Goal: Task Accomplishment & Management: Use online tool/utility

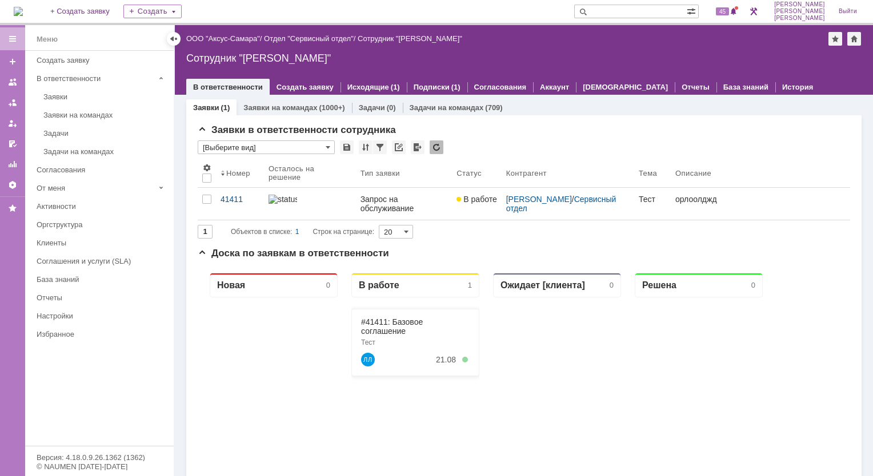
click at [283, 45] on div "Назад | ООО "Аксус-Самара" / Отдел "Сервисный отдел" / Сотрудник "[PERSON_NAME]"" at bounding box center [523, 39] width 675 height 14
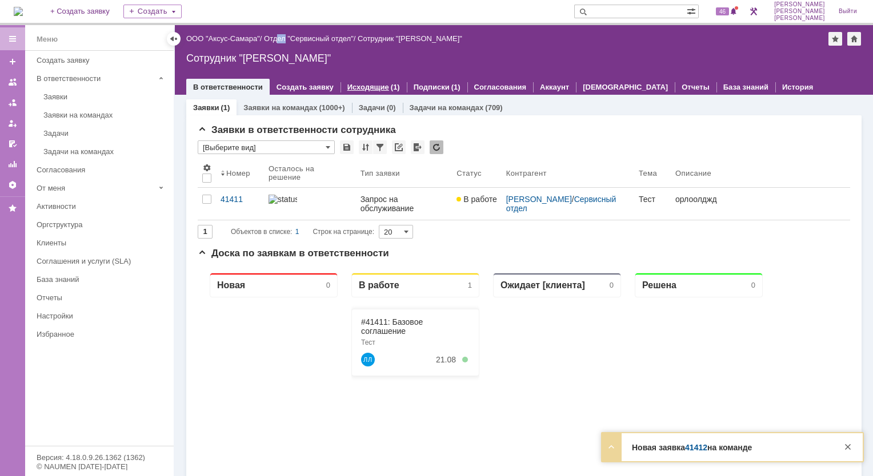
click at [360, 89] on link "Исходящие" at bounding box center [368, 87] width 42 height 9
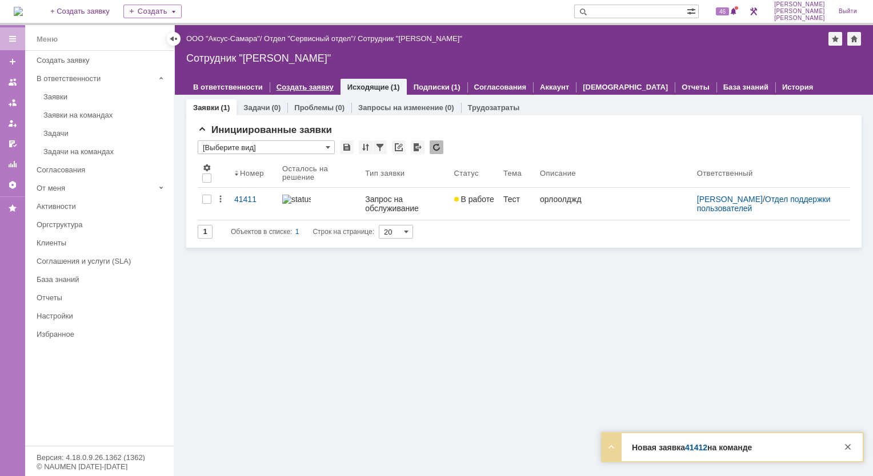
click at [314, 93] on div "Создать заявку" at bounding box center [305, 87] width 71 height 17
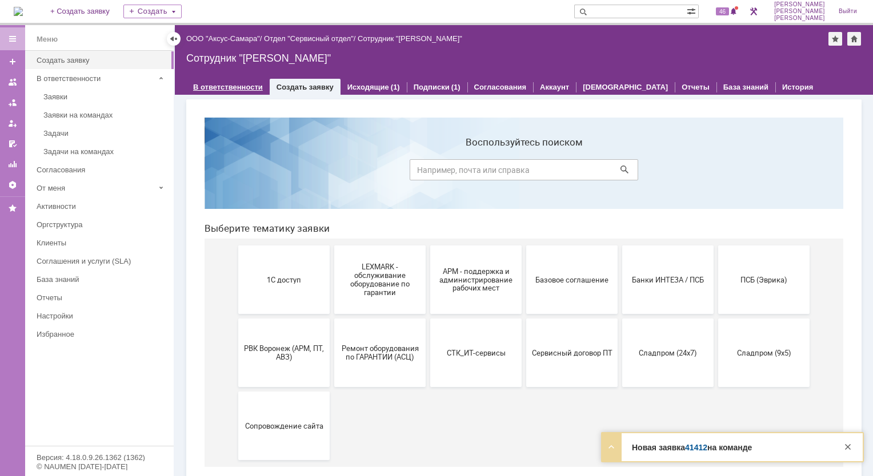
click at [231, 87] on link "В ответственности" at bounding box center [228, 87] width 70 height 9
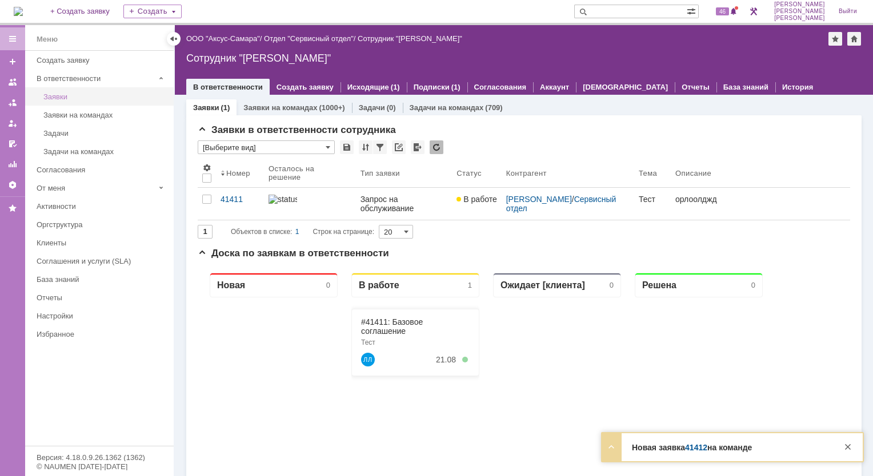
click at [66, 99] on div "Заявки" at bounding box center [104, 97] width 123 height 9
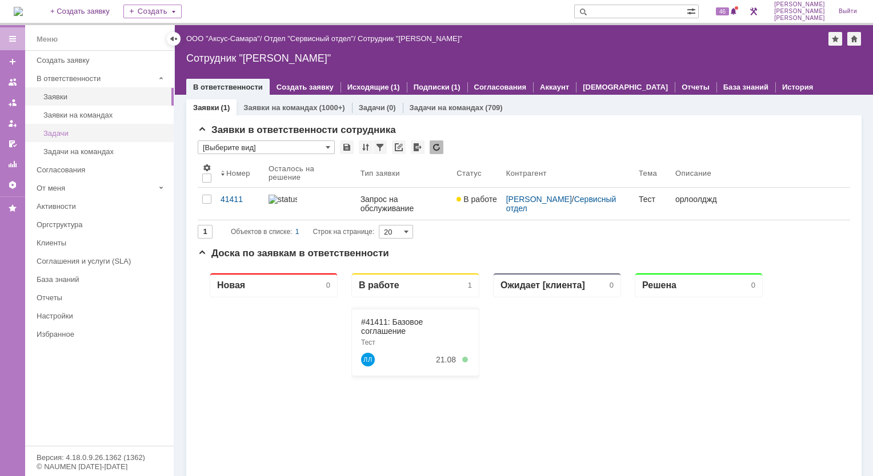
click at [75, 129] on div "Задачи" at bounding box center [104, 133] width 123 height 9
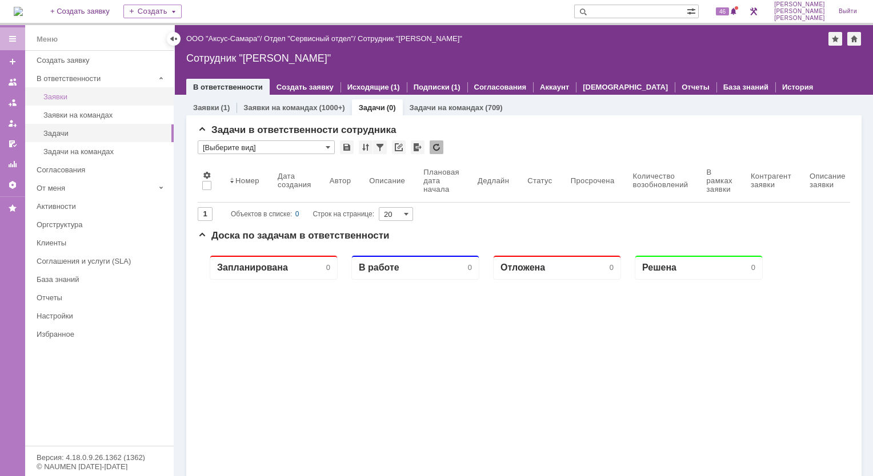
click at [72, 94] on div "Заявки" at bounding box center [104, 97] width 123 height 9
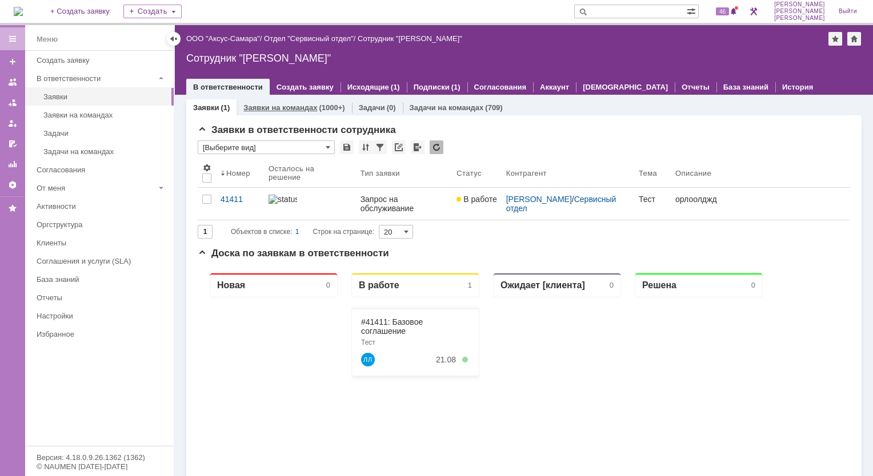
click at [276, 104] on link "Заявки на командах" at bounding box center [280, 107] width 74 height 9
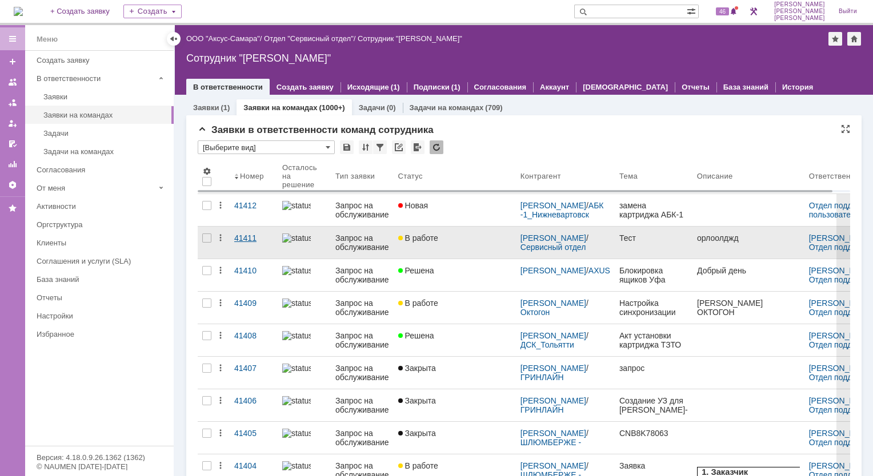
click at [244, 236] on div "41411" at bounding box center [253, 238] width 39 height 9
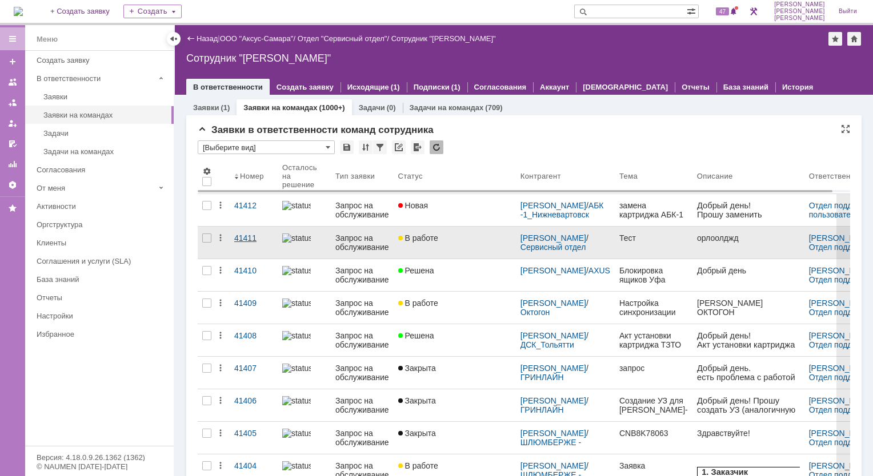
click at [246, 244] on link "41411" at bounding box center [254, 243] width 48 height 32
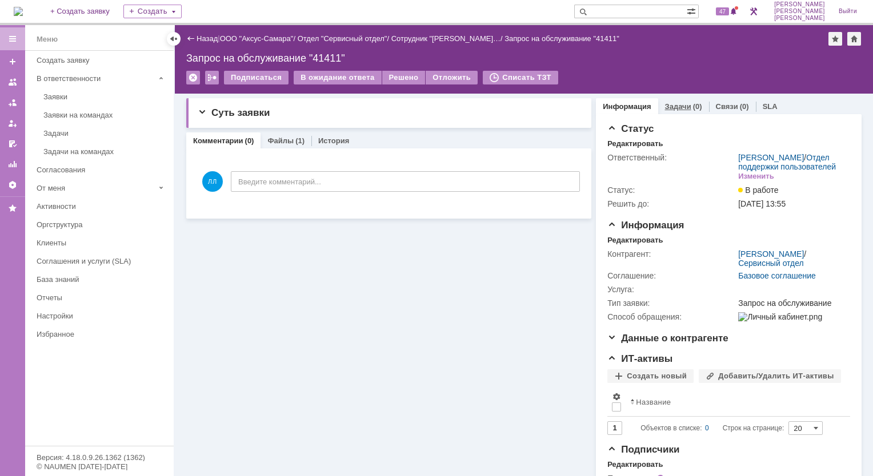
click at [674, 107] on link "Задачи" at bounding box center [678, 106] width 26 height 9
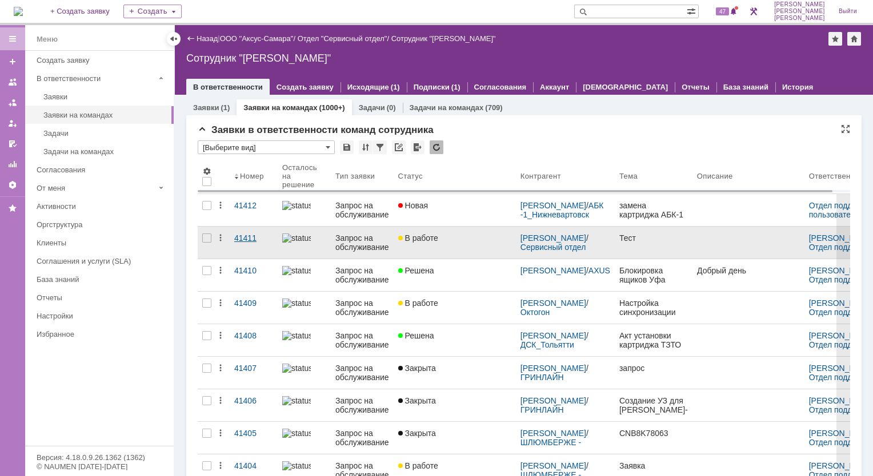
click at [240, 236] on div "41411" at bounding box center [253, 238] width 39 height 9
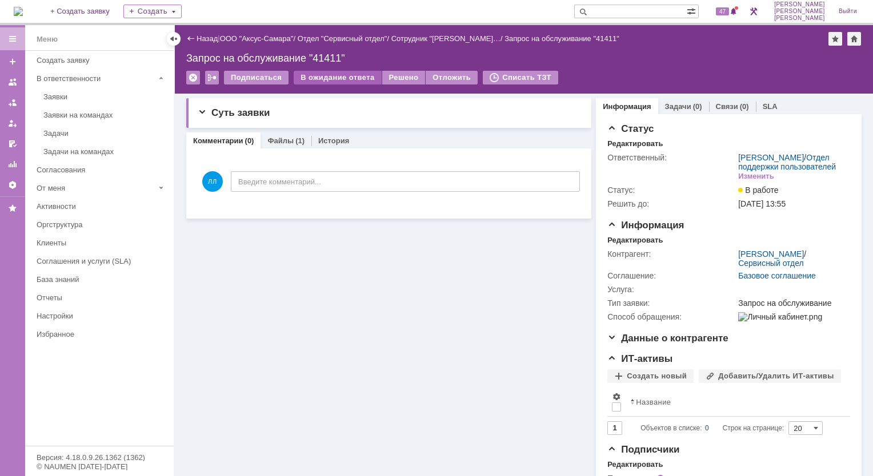
click at [345, 75] on div "В ожидание ответа" at bounding box center [337, 78] width 87 height 14
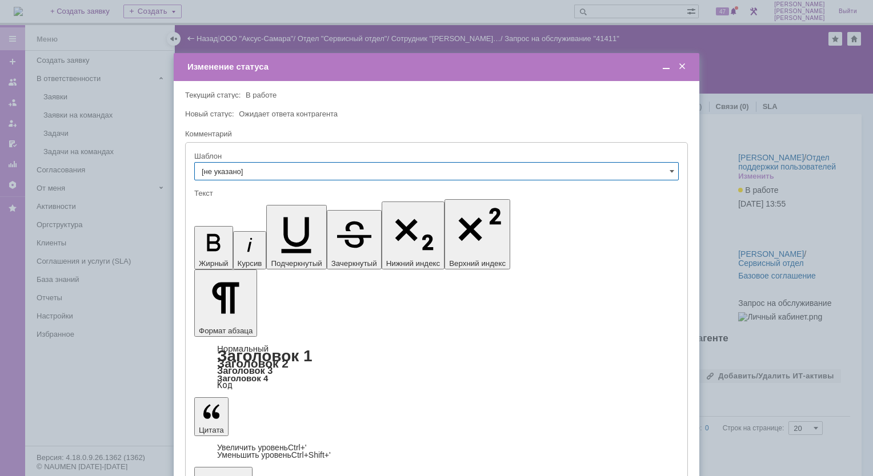
click at [680, 67] on span at bounding box center [681, 67] width 11 height 10
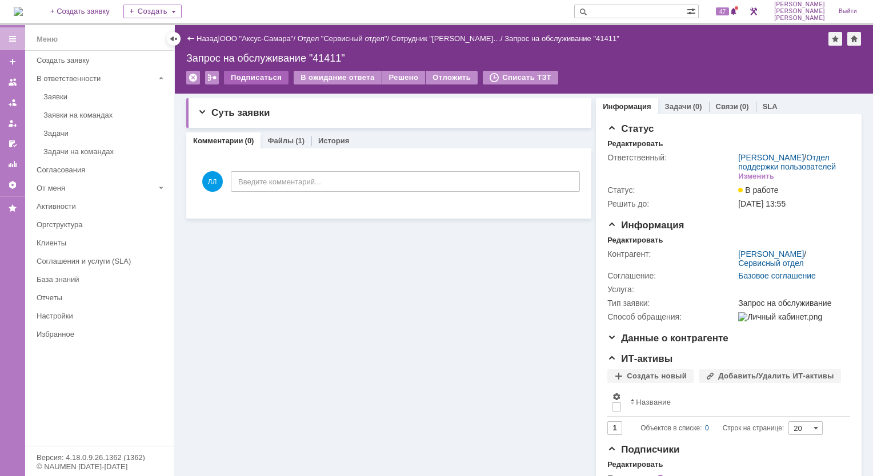
click at [245, 71] on div "Назад | ООО "Аксус-Самара" / Отдел "Сервисный отдел" / Сотрудник "[PERSON_NAME]…" at bounding box center [524, 59] width 698 height 69
drag, startPoint x: 245, startPoint y: 71, endPoint x: 349, endPoint y: 299, distance: 250.7
click at [349, 299] on div "Суть заявки Тема: Тест Описание: Комментарии (0) Файлы (1) История Комментарии …" at bounding box center [388, 301] width 405 height 415
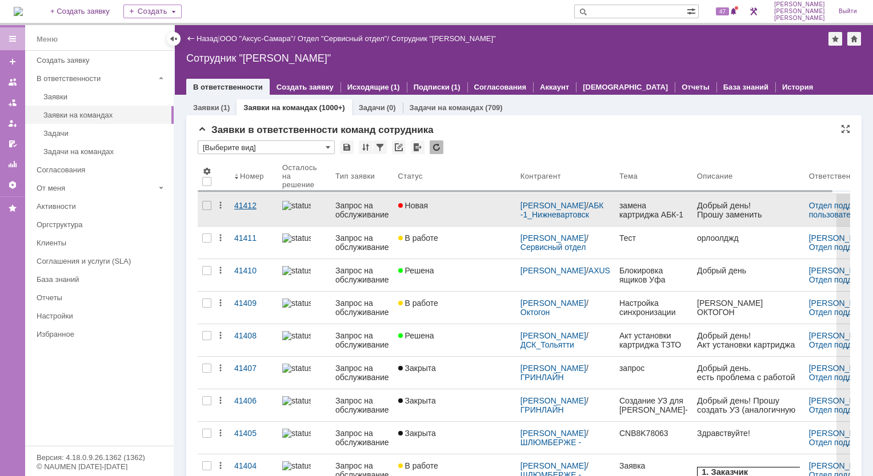
click at [236, 207] on div "41412" at bounding box center [253, 205] width 39 height 9
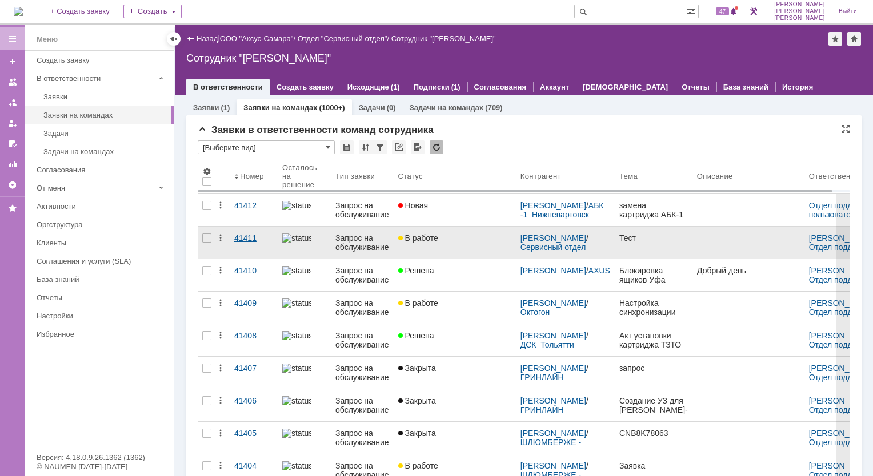
click at [242, 239] on div "41411" at bounding box center [253, 238] width 39 height 9
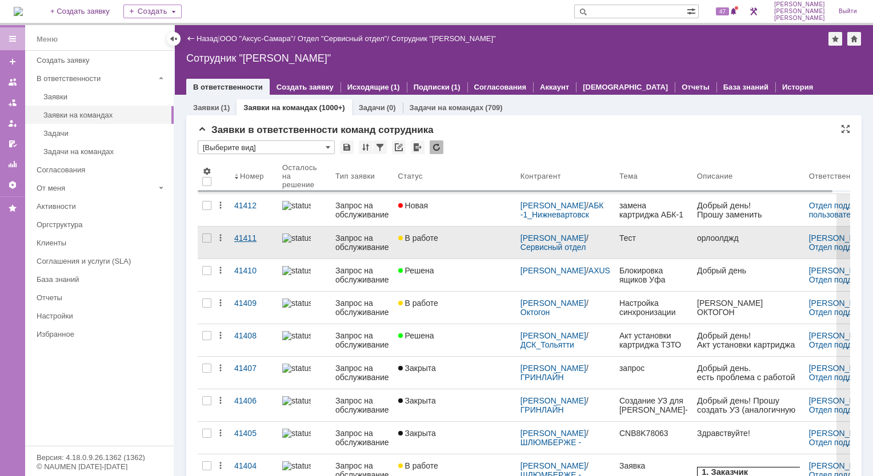
click at [242, 241] on div "41411" at bounding box center [253, 238] width 39 height 9
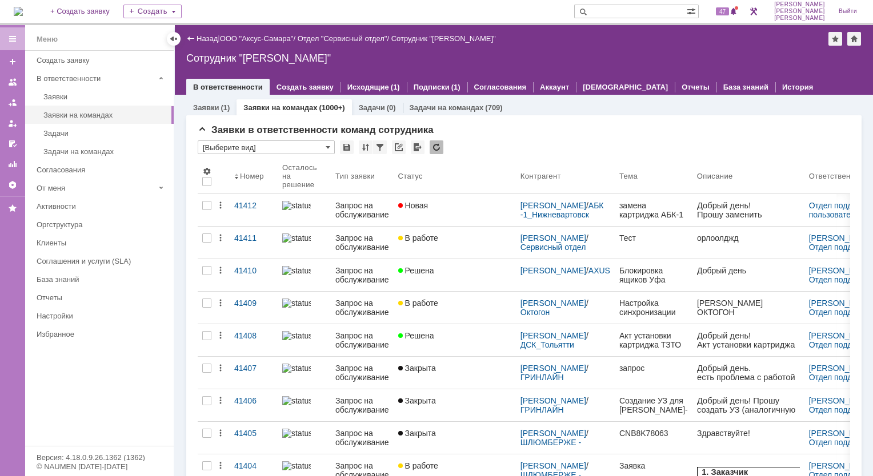
drag, startPoint x: 250, startPoint y: 239, endPoint x: 259, endPoint y: 239, distance: 9.1
click at [250, 239] on div "41411" at bounding box center [253, 238] width 39 height 9
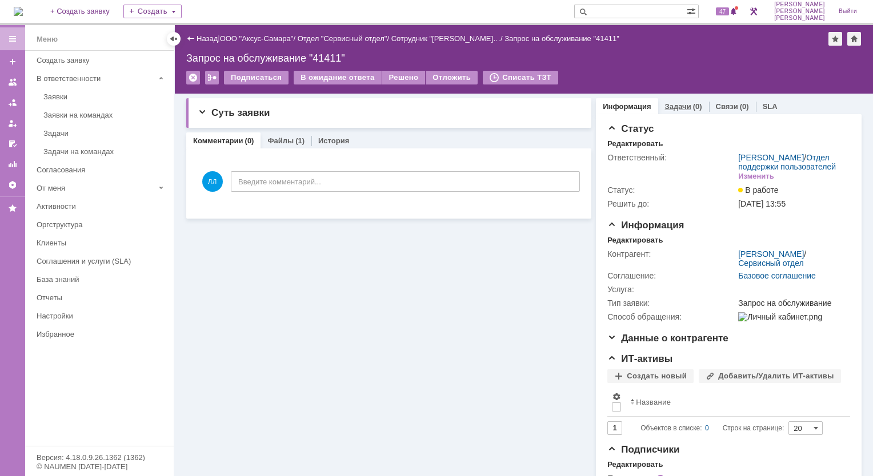
click at [678, 102] on link "Задачи" at bounding box center [678, 106] width 26 height 9
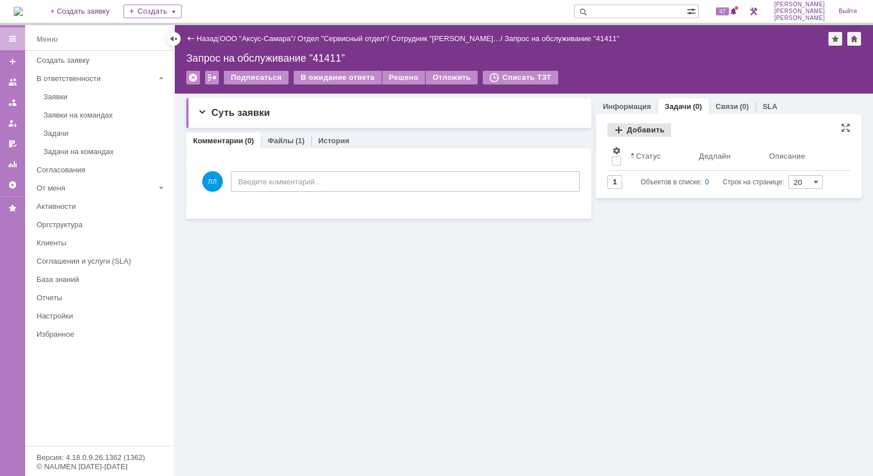
click at [617, 130] on div "Добавить" at bounding box center [639, 130] width 64 height 14
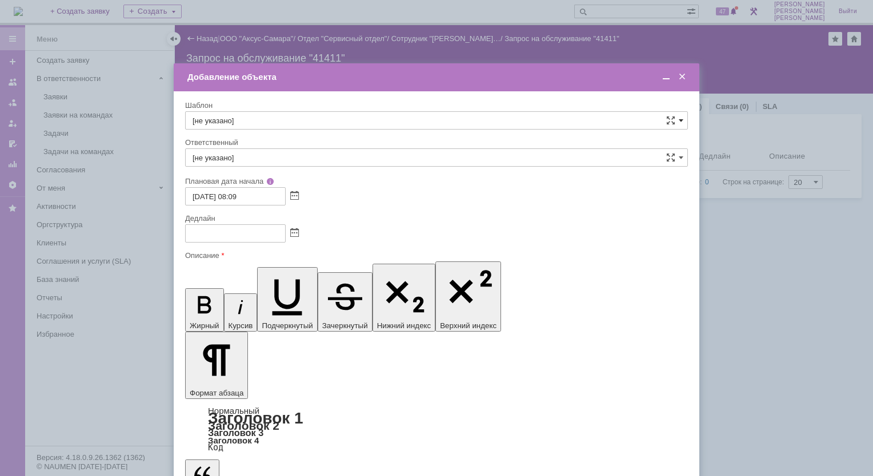
click at [681, 122] on span at bounding box center [680, 120] width 5 height 9
click at [238, 115] on input "text" at bounding box center [436, 120] width 503 height 18
click at [791, 305] on div at bounding box center [436, 238] width 873 height 476
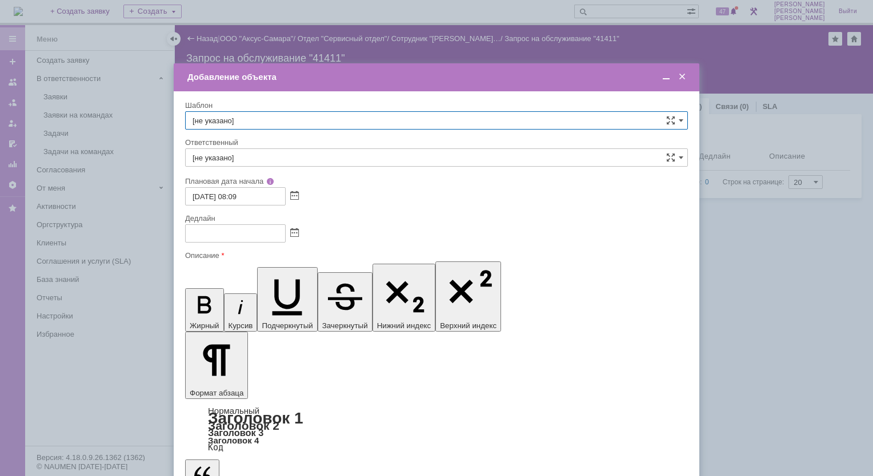
type input "[не указано]"
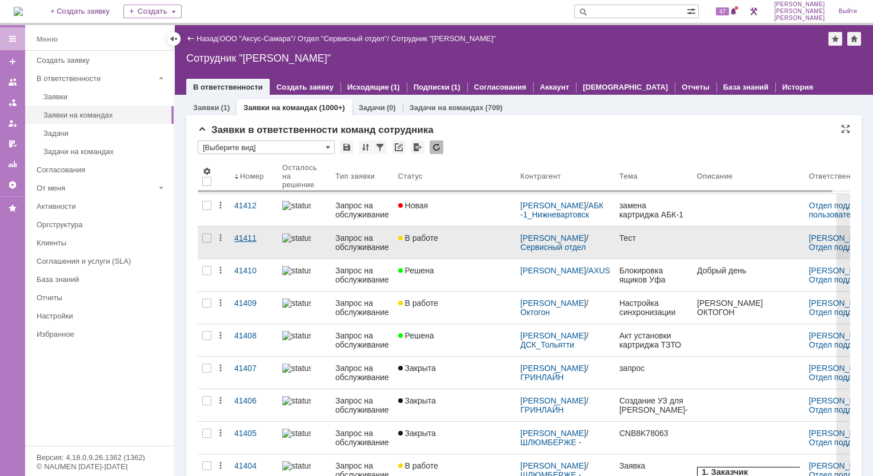
click at [253, 241] on div "41411" at bounding box center [253, 238] width 39 height 9
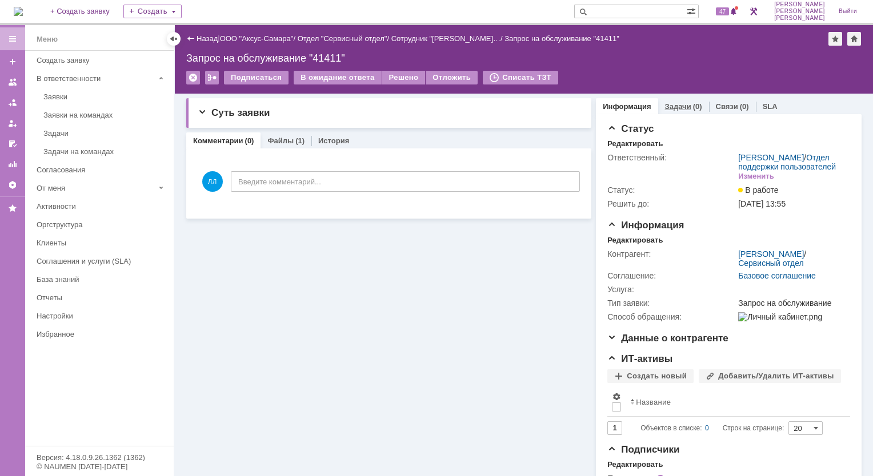
click at [693, 108] on div "(0)" at bounding box center [697, 106] width 9 height 9
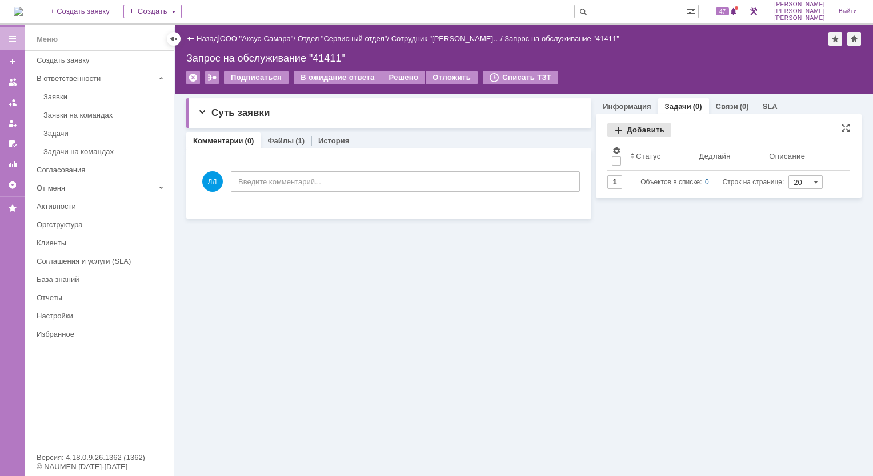
click at [618, 132] on div "Добавить" at bounding box center [639, 130] width 64 height 14
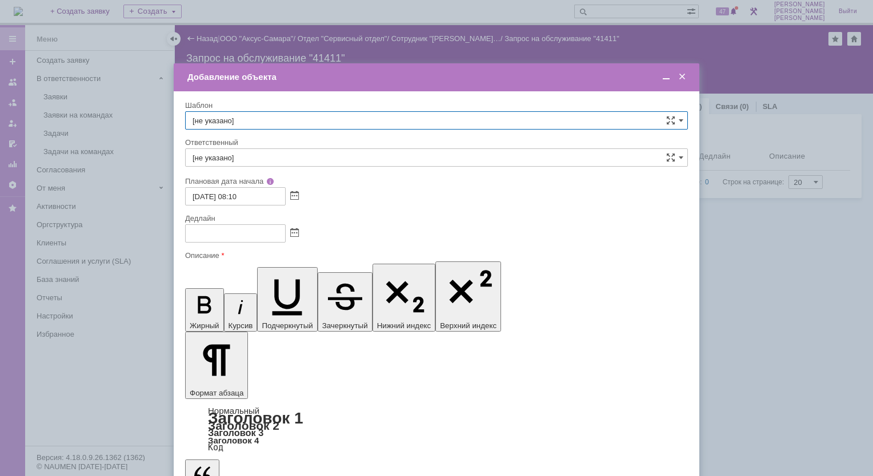
click at [683, 122] on input "[не указано]" at bounding box center [436, 120] width 503 height 18
click at [243, 121] on input "text" at bounding box center [436, 120] width 503 height 18
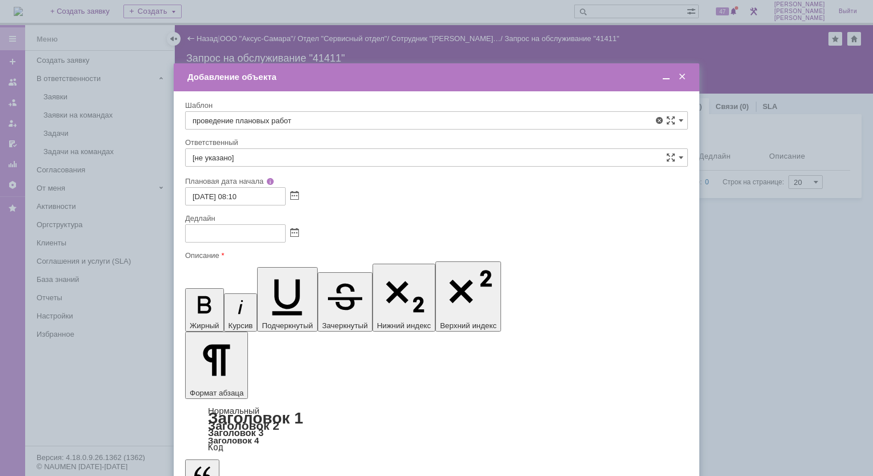
type input "[не указано]"
click at [684, 120] on input "[не указано]" at bounding box center [436, 120] width 503 height 18
click at [295, 120] on input "проведение плановых работ" at bounding box center [436, 120] width 503 height 18
click at [298, 120] on input "проведение плановых работ" at bounding box center [436, 120] width 503 height 18
click at [503, 119] on input "проведение плановых работ" at bounding box center [436, 120] width 503 height 18
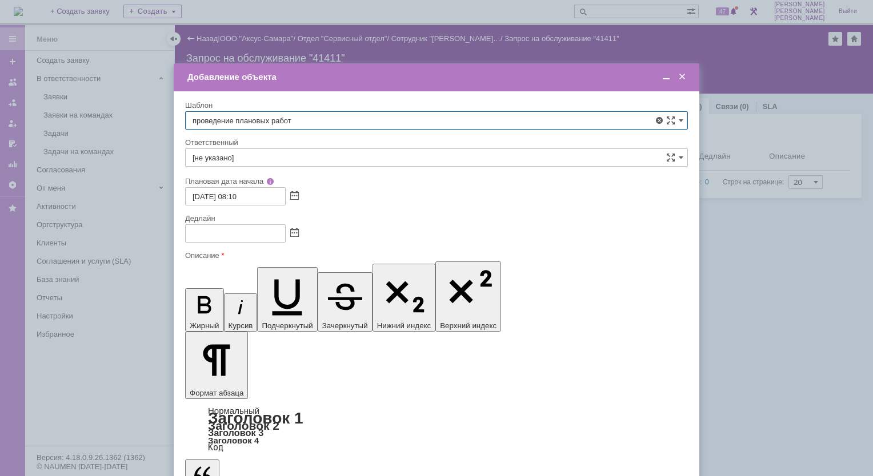
click at [286, 140] on div "содержащие..." at bounding box center [437, 137] width 499 height 10
click at [287, 142] on div "проведение плановых работ" at bounding box center [437, 146] width 499 height 9
click at [319, 145] on div "проведение плановых работ" at bounding box center [437, 146] width 499 height 9
click at [234, 162] on span "[не указано]" at bounding box center [436, 166] width 488 height 9
type input "[не указано]"
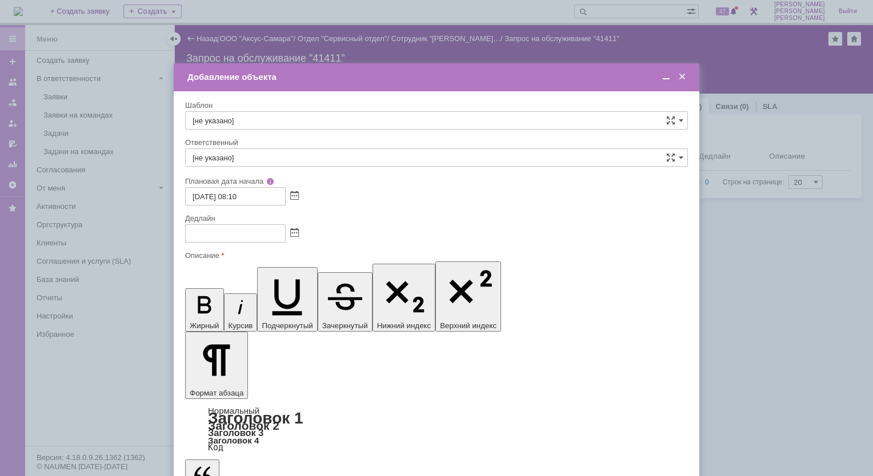
click at [680, 121] on span at bounding box center [680, 120] width 5 height 9
click at [274, 169] on span "6. Приём техники на КТО" at bounding box center [436, 170] width 488 height 9
type input "6. Приём техники на КТО"
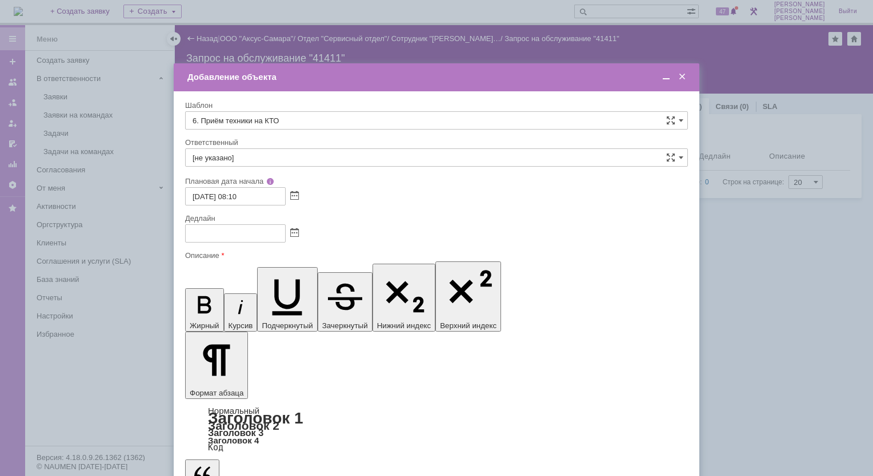
type input "[DATE] 08:10"
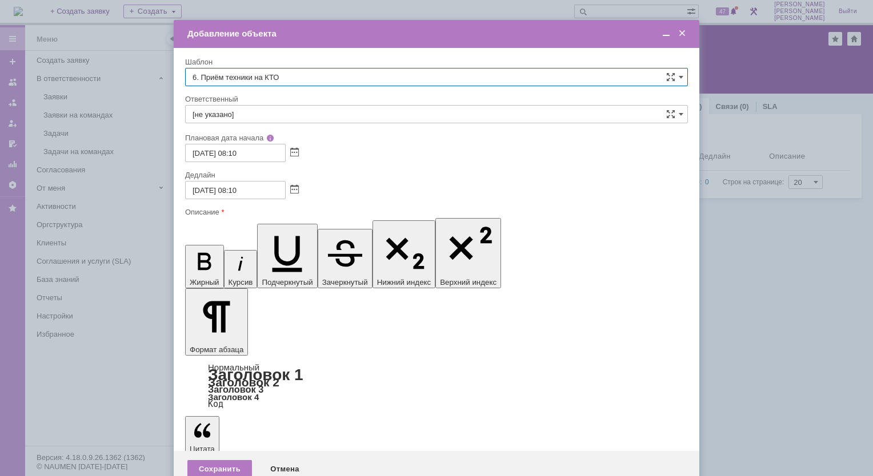
type input "6. Приём техники на КТО"
click at [682, 111] on span at bounding box center [680, 114] width 5 height 9
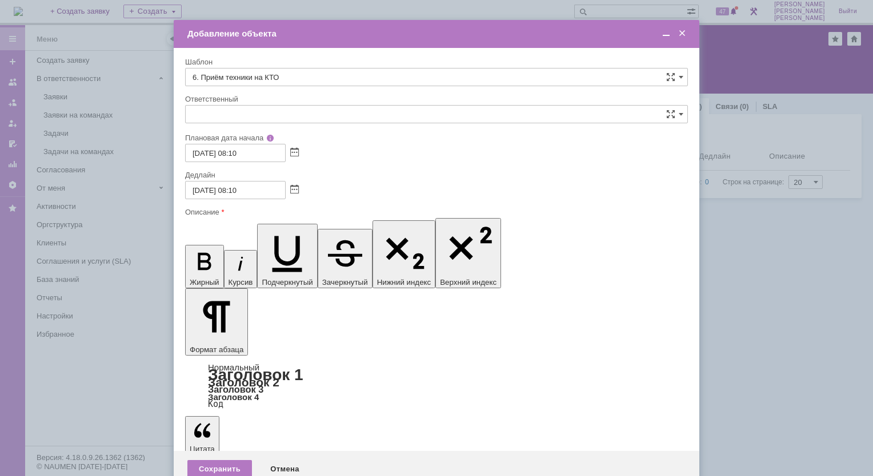
scroll to position [2547, 0]
click at [252, 115] on input "text" at bounding box center [436, 114] width 503 height 18
click at [261, 195] on span "[PERSON_NAME]" at bounding box center [436, 197] width 488 height 9
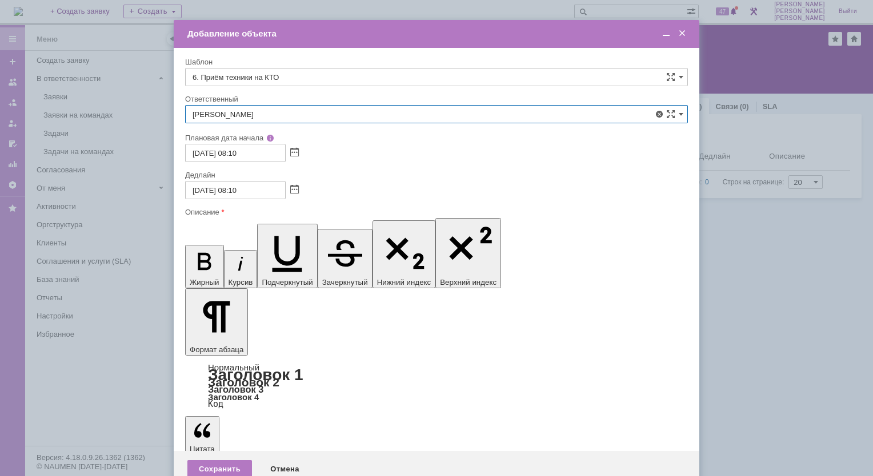
type input "[PERSON_NAME]"
click at [352, 171] on div "Дедлайн" at bounding box center [435, 174] width 500 height 7
click at [349, 191] on div "[DATE] 08:10" at bounding box center [436, 190] width 503 height 18
click at [682, 79] on span at bounding box center [680, 77] width 5 height 9
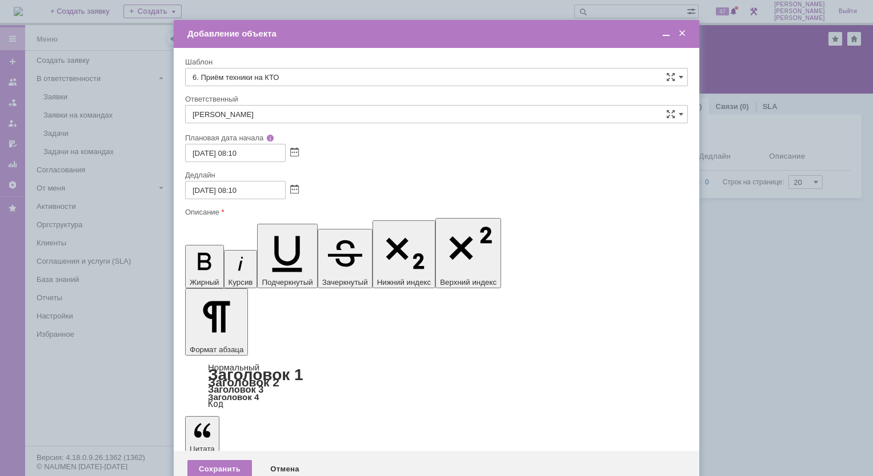
scroll to position [57, 0]
click at [306, 134] on span "4. Диагностика оборудования" at bounding box center [436, 135] width 488 height 9
type input "4. Диагностика оборудования"
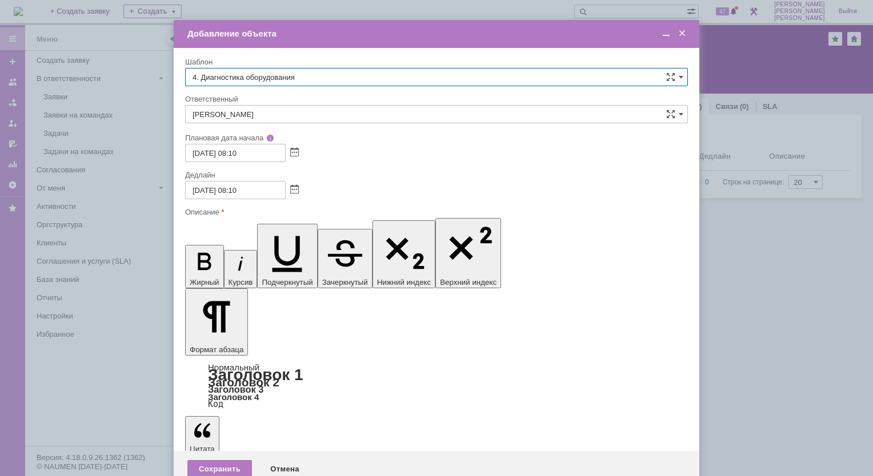
type input "[не указано]"
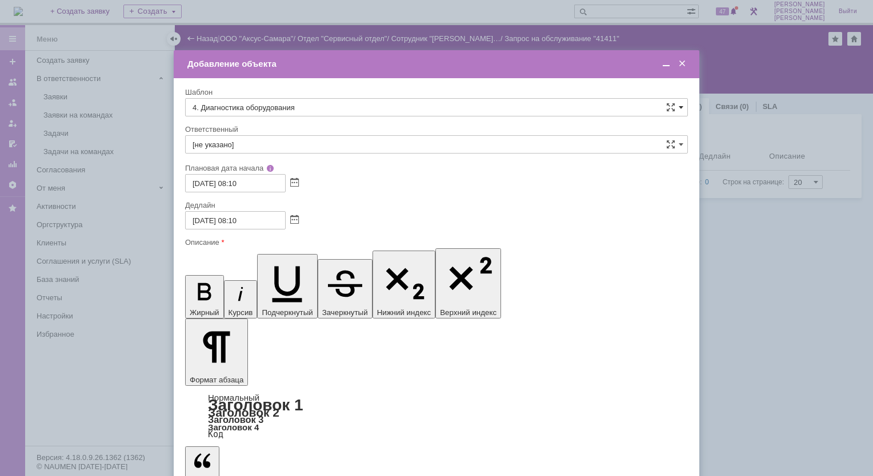
click at [681, 107] on span at bounding box center [680, 107] width 5 height 9
click at [304, 143] on span "10. Консультация пользователей" at bounding box center [436, 147] width 488 height 9
type input "10. Консультация пользователей"
type input "[DATE] 10:10"
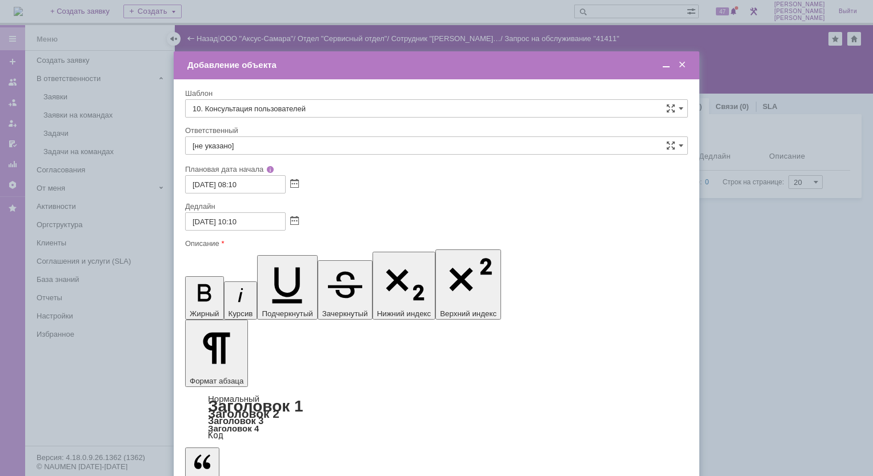
click at [681, 111] on span at bounding box center [680, 108] width 5 height 9
click at [300, 257] on span "6. Приём техники на КТО" at bounding box center [436, 261] width 488 height 9
type input "6. Приём техники на КТО"
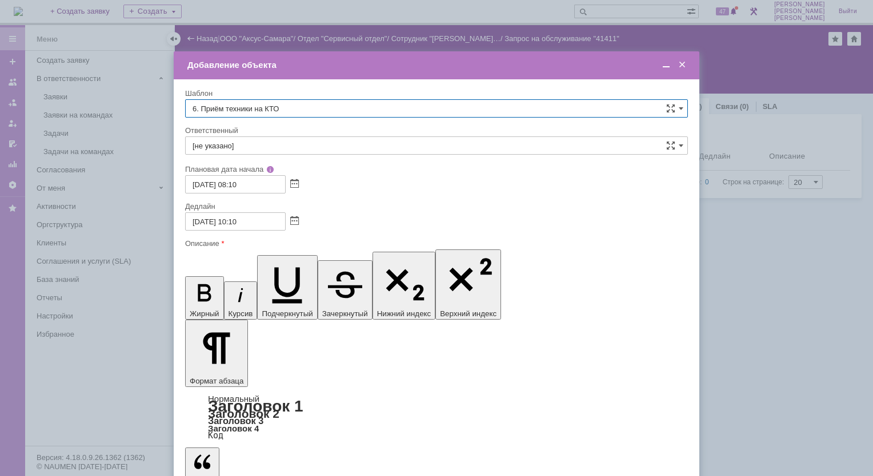
type input "[DATE] 08:10"
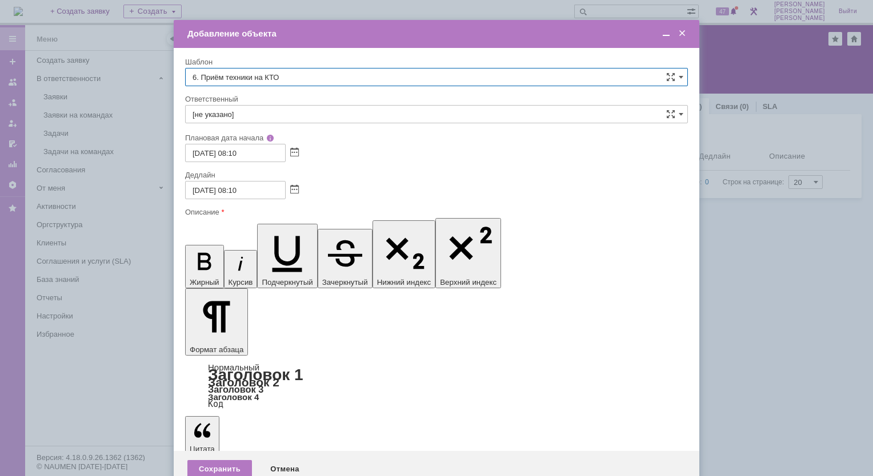
type input "6. Приём техники на КТО"
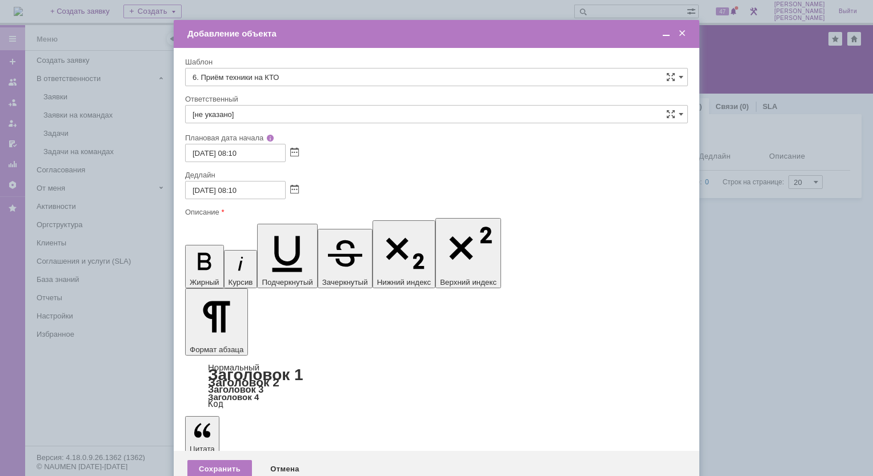
scroll to position [397, 0]
click at [412, 110] on input "[не указано]" at bounding box center [436, 114] width 503 height 18
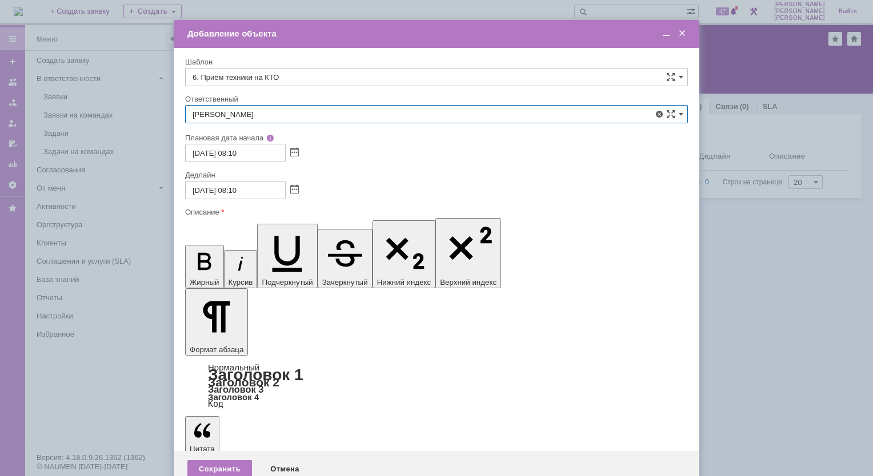
click at [294, 194] on span "[PERSON_NAME]" at bounding box center [436, 197] width 488 height 9
type input "[PERSON_NAME]"
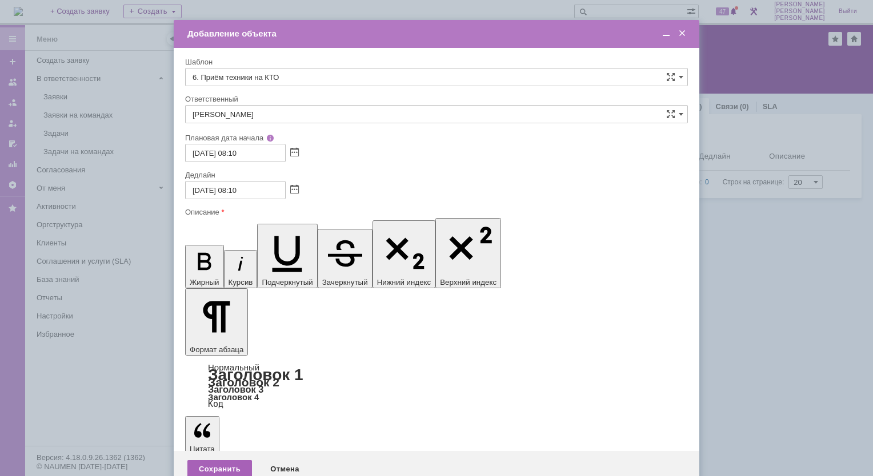
click at [219, 460] on div "Сохранить" at bounding box center [219, 469] width 65 height 18
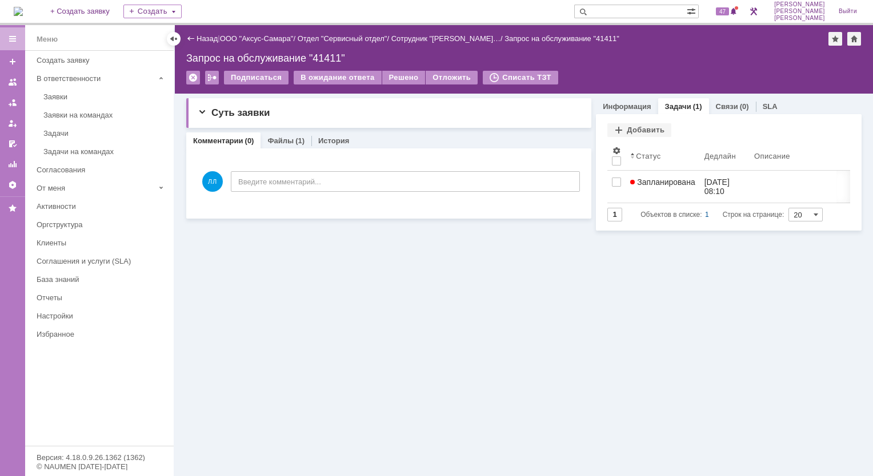
scroll to position [0, 0]
click at [634, 103] on link "Информация" at bounding box center [626, 106] width 48 height 9
click at [675, 107] on link "Задачи" at bounding box center [678, 106] width 26 height 9
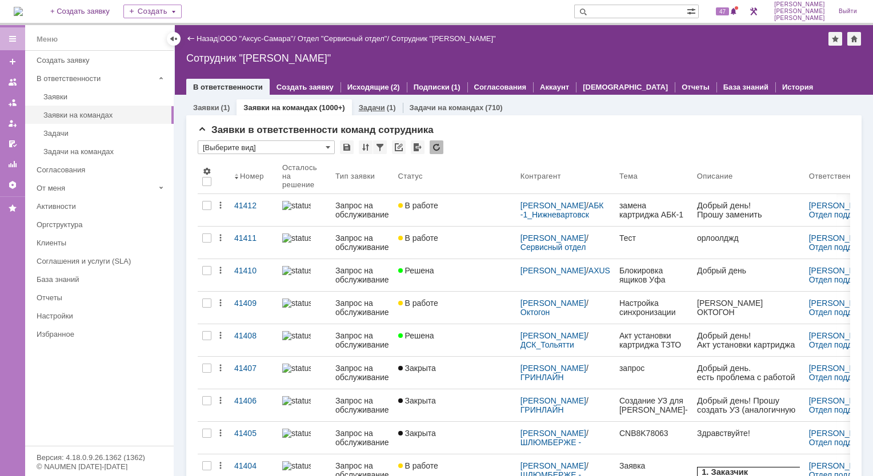
click at [369, 111] on link "Задачи" at bounding box center [372, 107] width 26 height 9
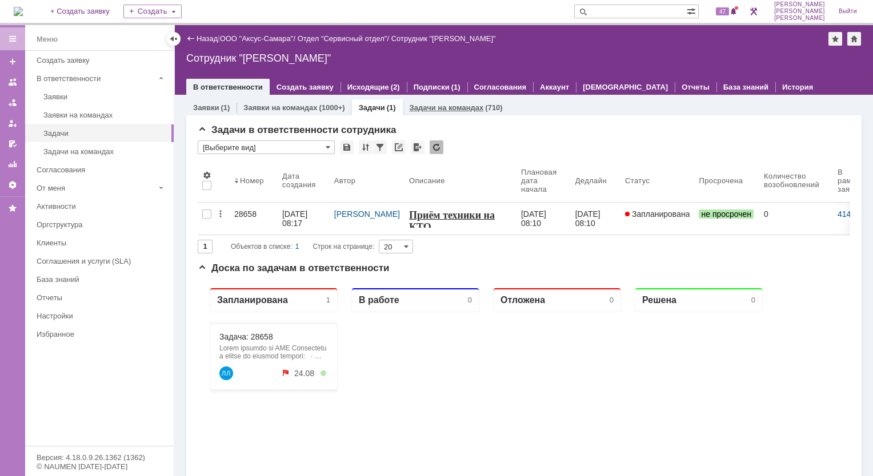
click at [455, 109] on link "Задачи на командах" at bounding box center [446, 107] width 74 height 9
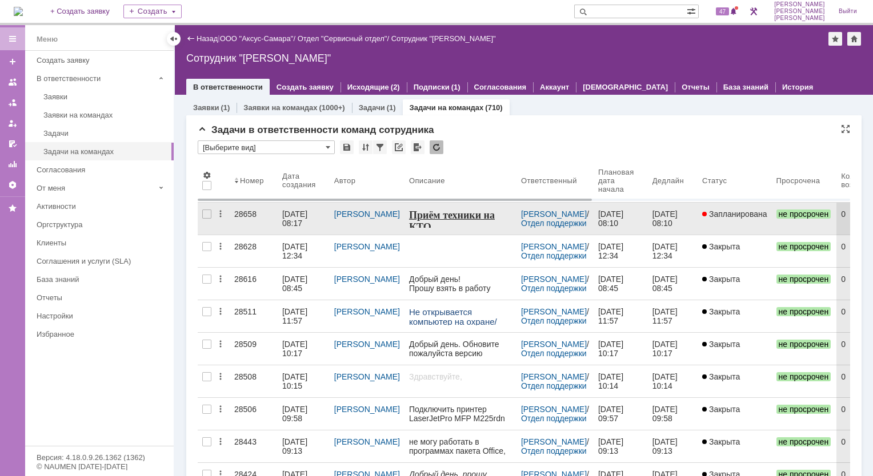
click at [246, 211] on div "28658" at bounding box center [253, 214] width 39 height 9
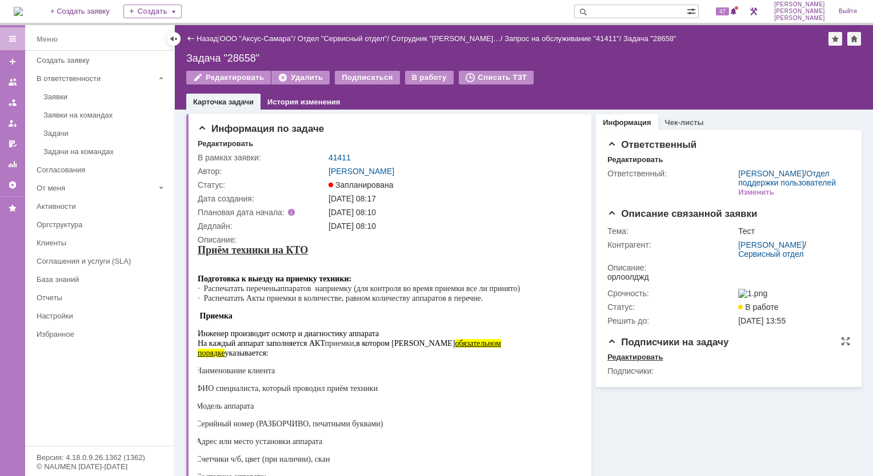
click at [631, 362] on div "Редактировать" at bounding box center [634, 357] width 55 height 9
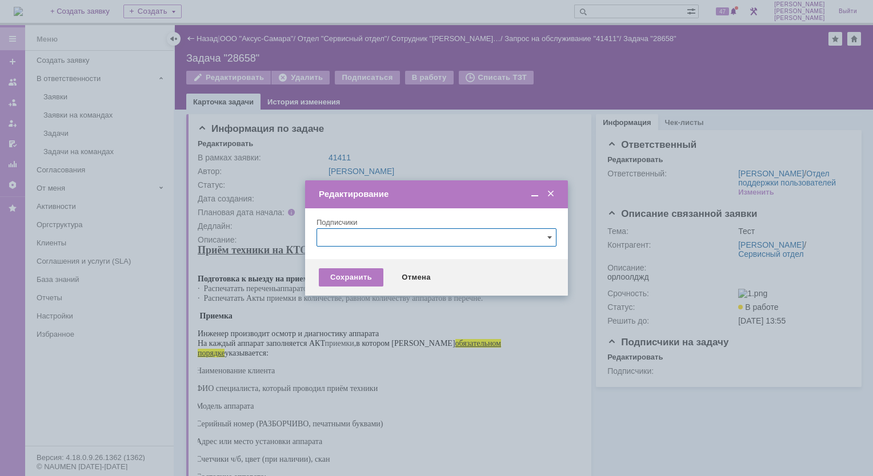
click at [550, 195] on span at bounding box center [550, 194] width 11 height 10
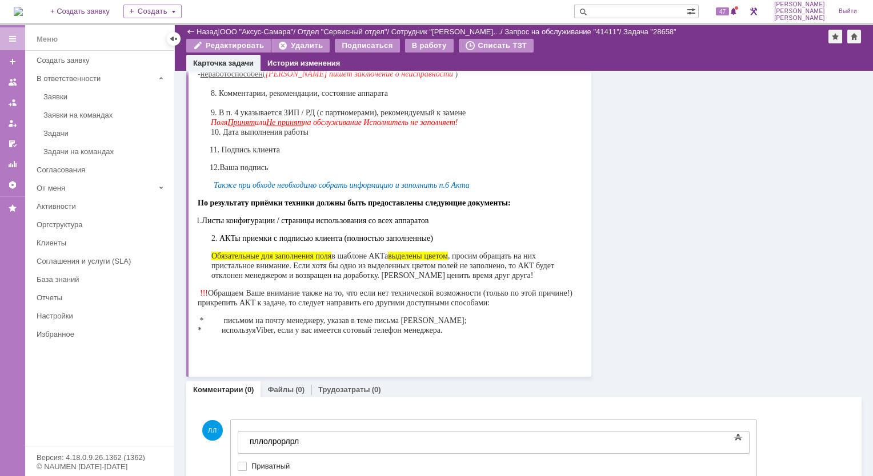
scroll to position [483, 0]
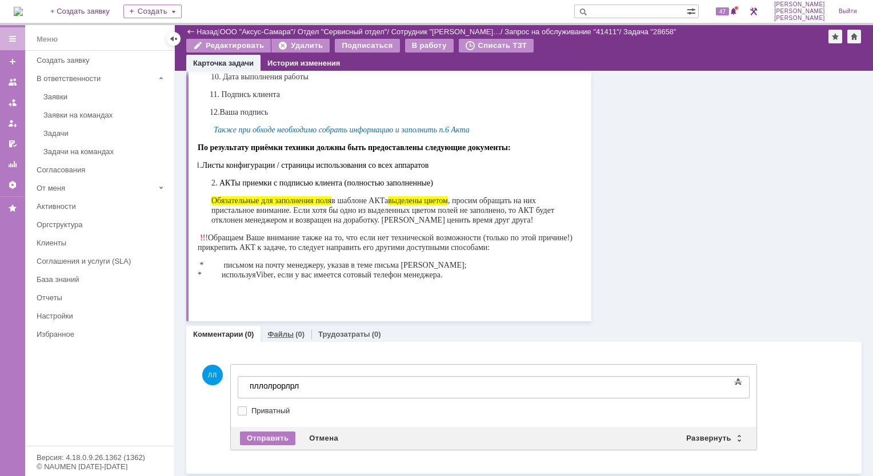
click at [288, 332] on link "Файлы" at bounding box center [280, 334] width 26 height 9
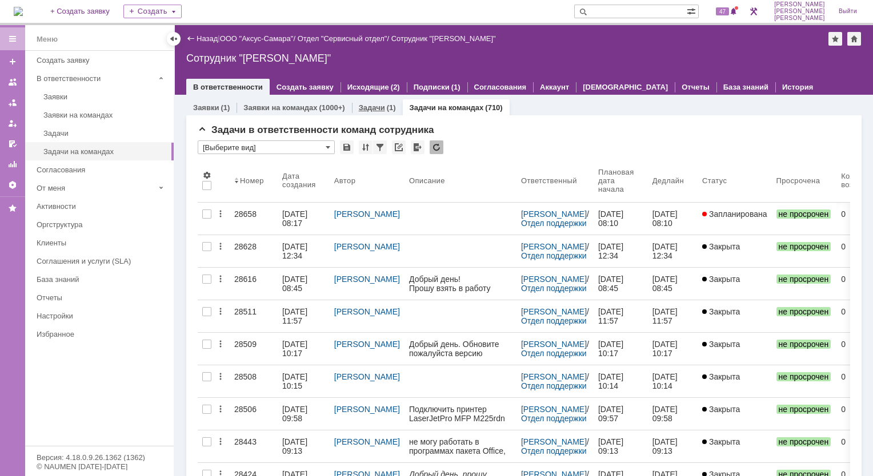
click at [373, 106] on link "Задачи" at bounding box center [372, 107] width 26 height 9
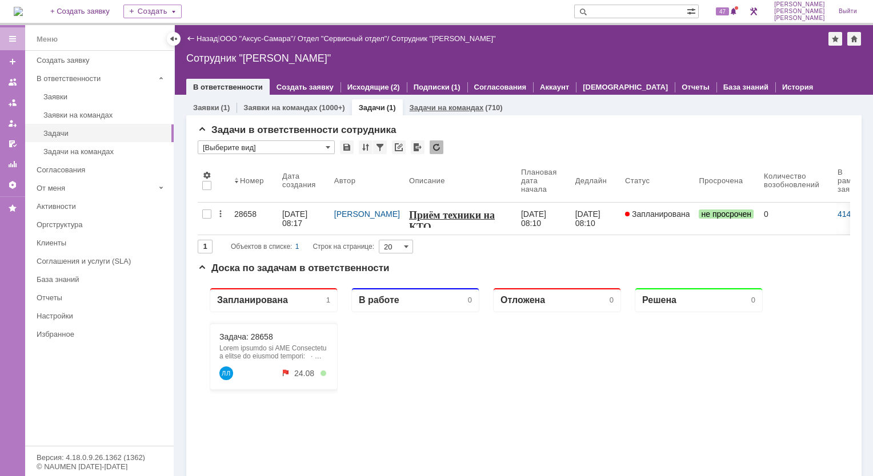
click at [420, 111] on link "Задачи на командах" at bounding box center [446, 107] width 74 height 9
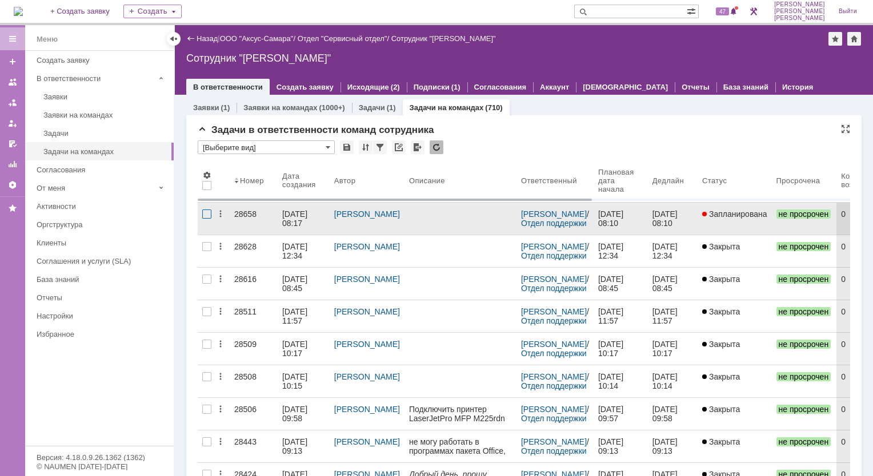
click at [207, 215] on div at bounding box center [206, 214] width 9 height 9
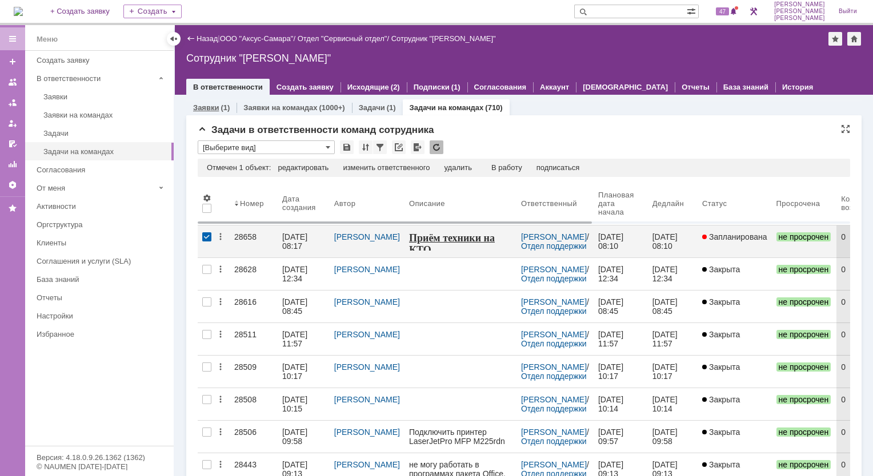
click at [205, 107] on link "Заявки" at bounding box center [206, 107] width 26 height 9
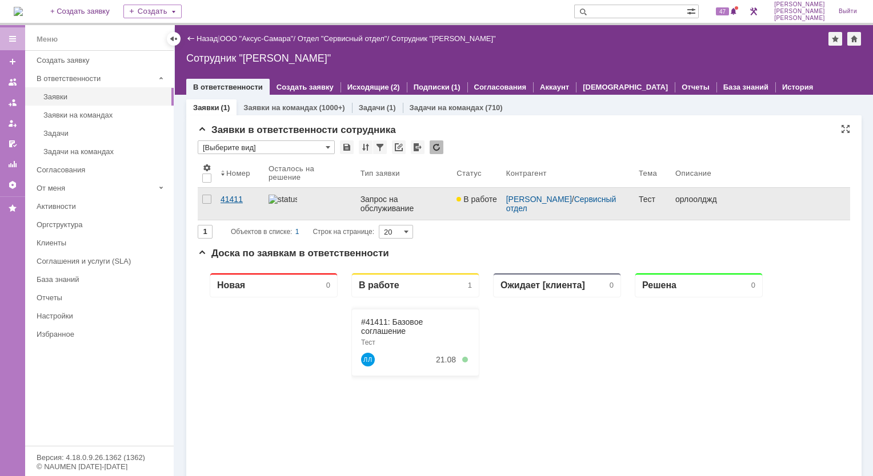
click at [234, 197] on div "41411" at bounding box center [239, 199] width 39 height 9
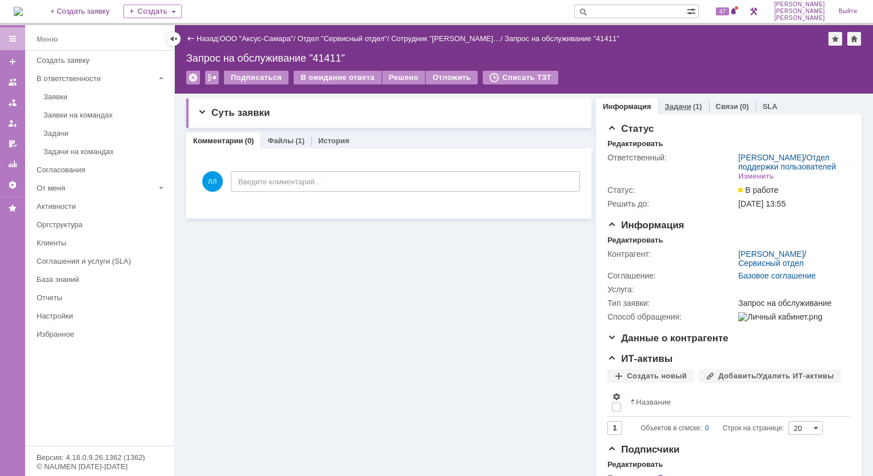
click at [678, 106] on link "Задачи" at bounding box center [678, 106] width 26 height 9
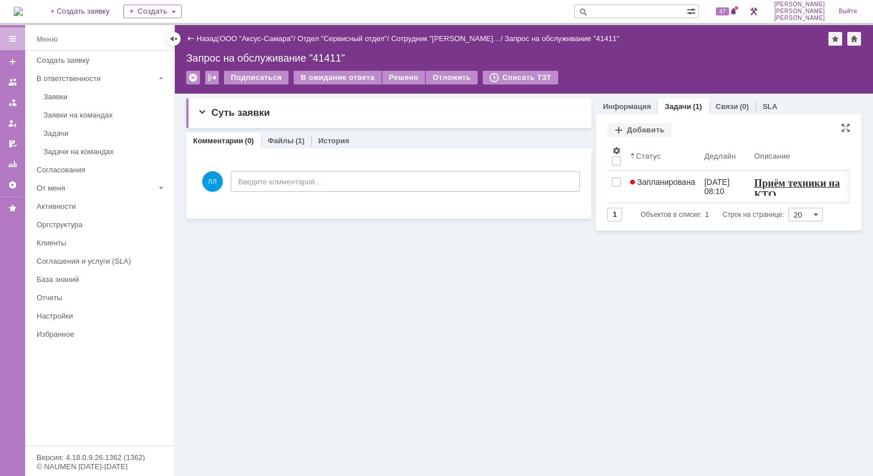
click at [739, 137] on div "Добавить" at bounding box center [728, 130] width 243 height 15
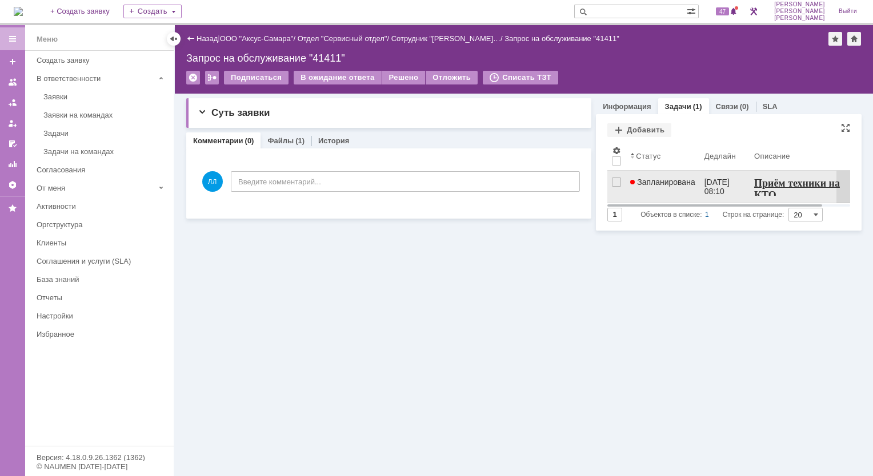
click at [678, 190] on link "Запланирована" at bounding box center [662, 187] width 74 height 32
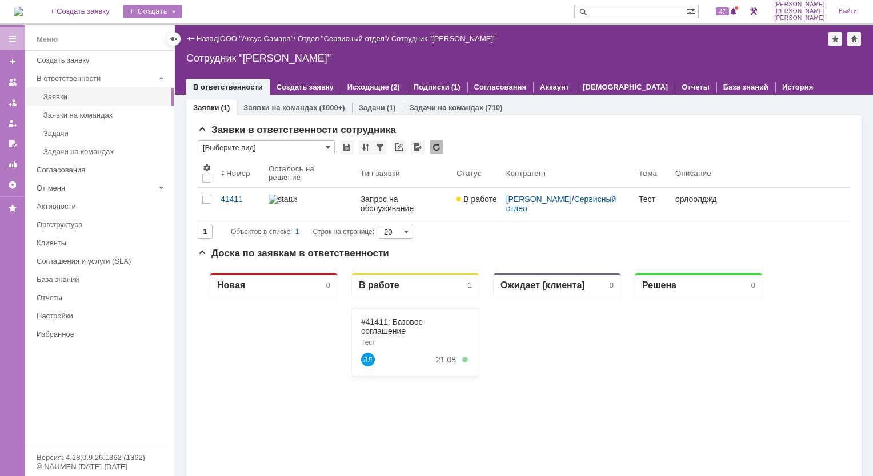
click at [182, 10] on div "Создать" at bounding box center [152, 12] width 58 height 14
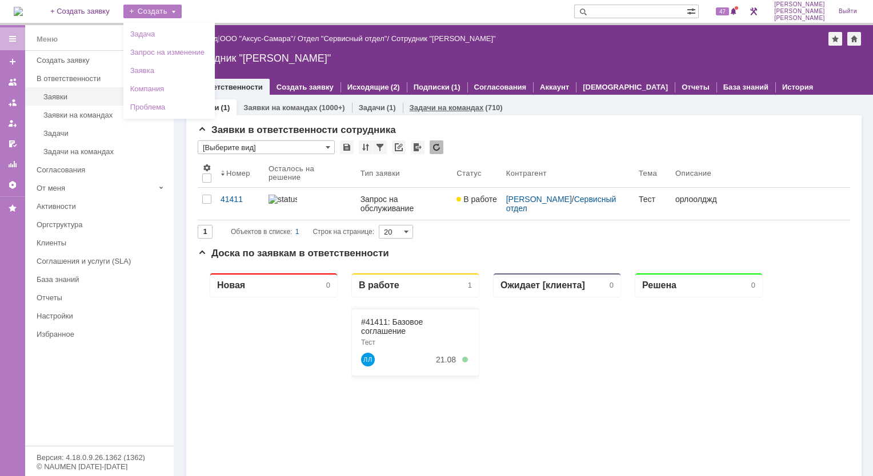
click at [451, 107] on link "Задачи на командах" at bounding box center [446, 107] width 74 height 9
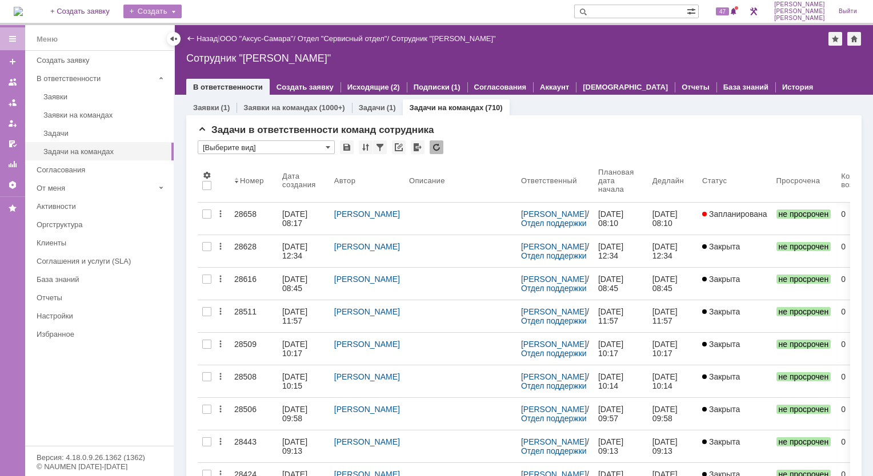
click at [182, 10] on div "Создать" at bounding box center [152, 12] width 58 height 14
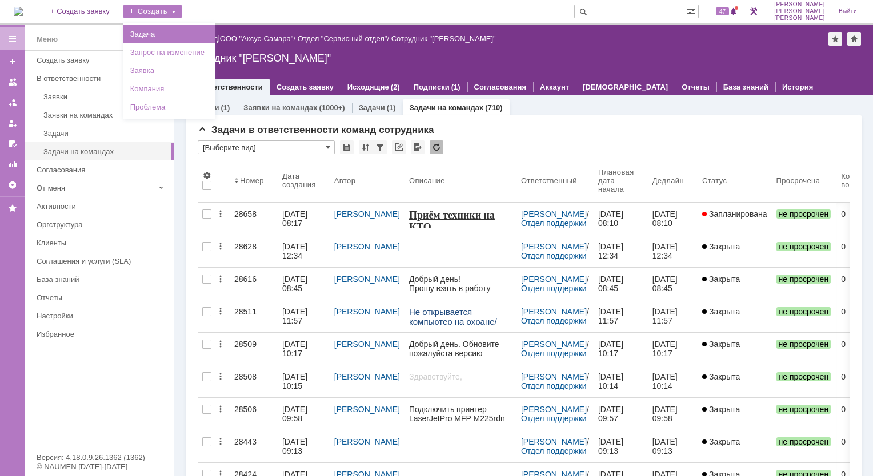
click at [167, 33] on link "Задача" at bounding box center [169, 34] width 87 height 14
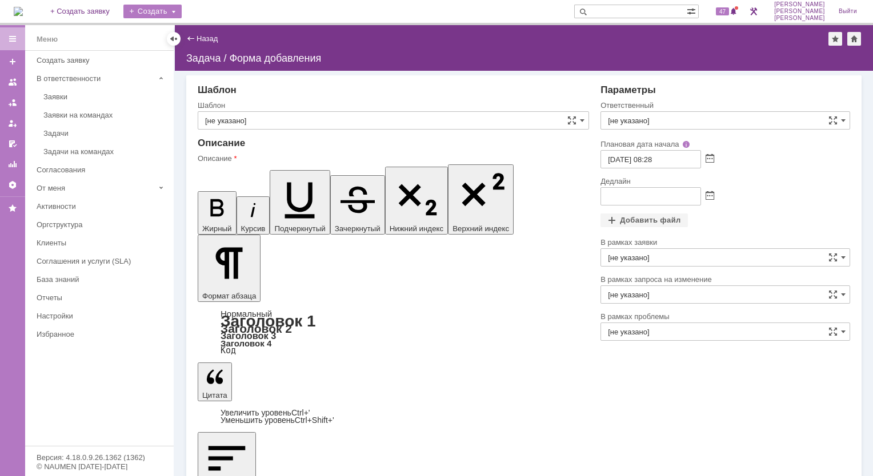
click at [182, 10] on div "Создать" at bounding box center [152, 12] width 58 height 14
click at [270, 35] on div "Назад | Задача / Форма добавления" at bounding box center [523, 39] width 675 height 14
click at [581, 122] on span at bounding box center [582, 120] width 5 height 9
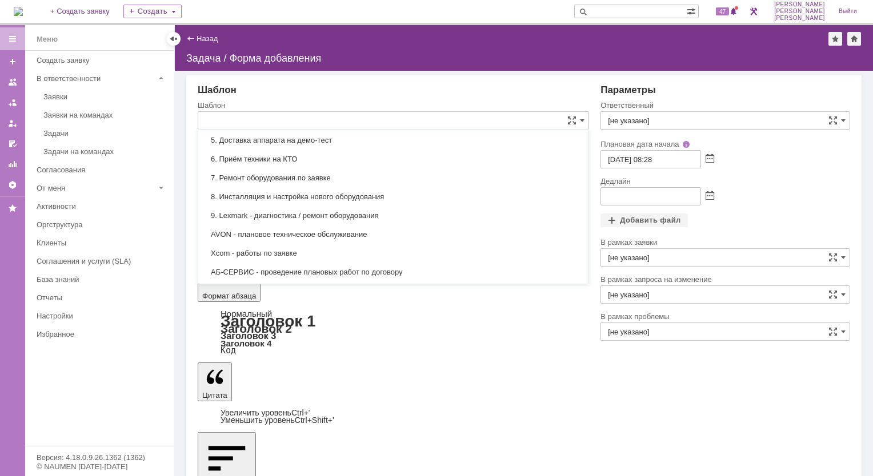
scroll to position [57, 0]
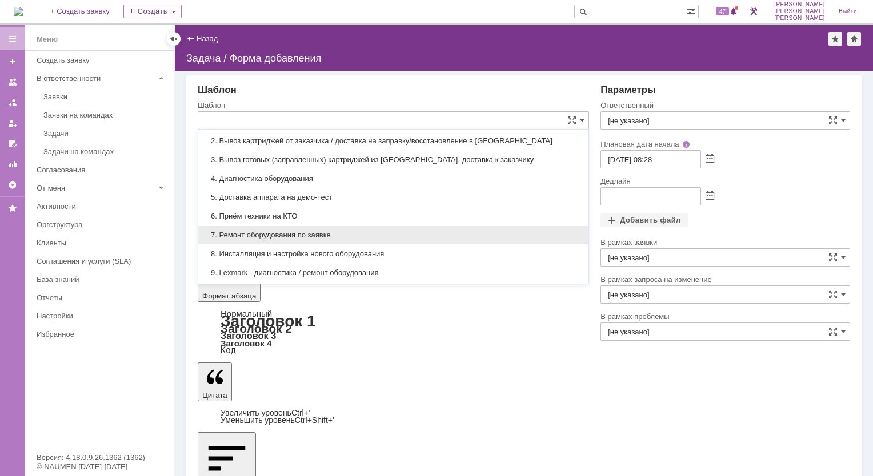
click at [297, 234] on span "7. Ремонт оборудования по заявке" at bounding box center [393, 235] width 376 height 9
type input "7. Ремонт оборудования по заявке"
type input "[DATE] 16:28"
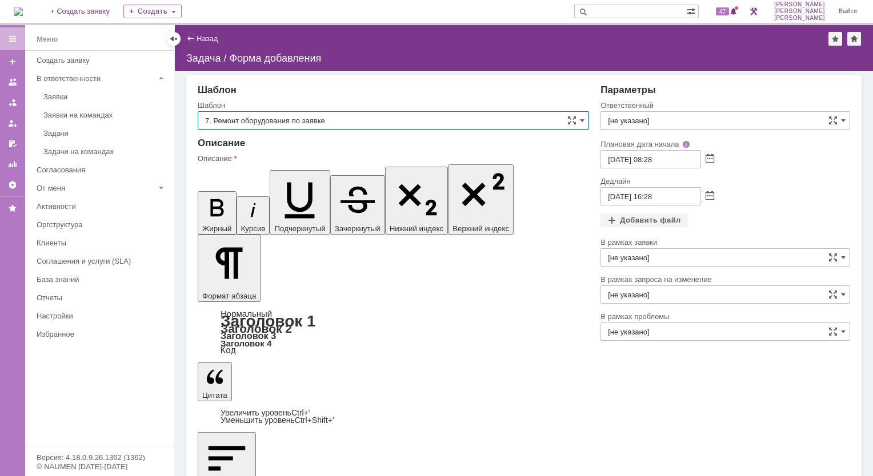
click at [585, 119] on input "7. Ремонт оборудования по заявке" at bounding box center [393, 120] width 391 height 18
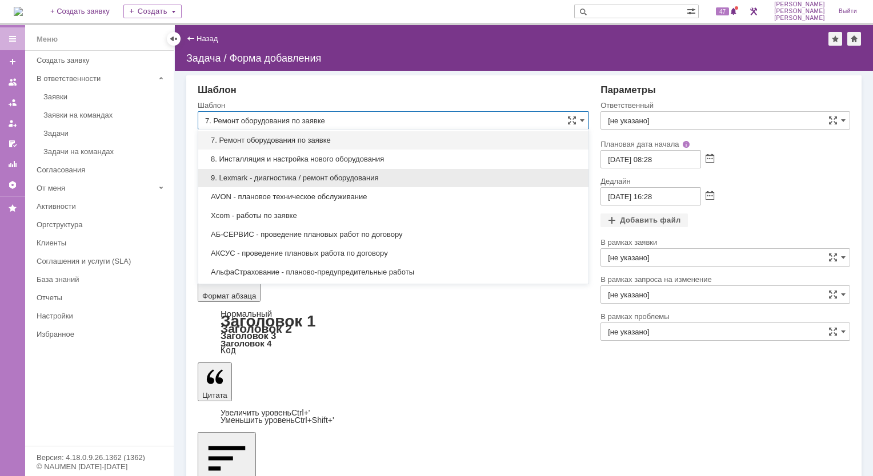
scroll to position [38, 0]
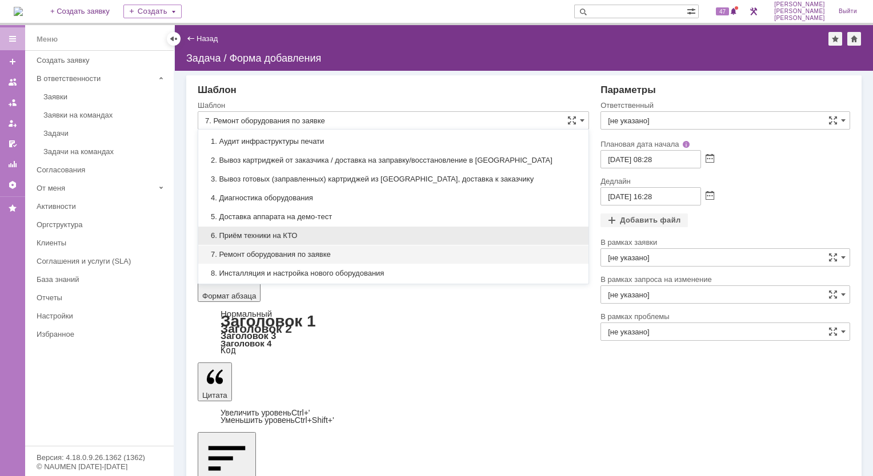
drag, startPoint x: 271, startPoint y: 232, endPoint x: 72, endPoint y: 34, distance: 280.6
click at [271, 232] on span "6. Приём техники на КТО" at bounding box center [393, 235] width 376 height 9
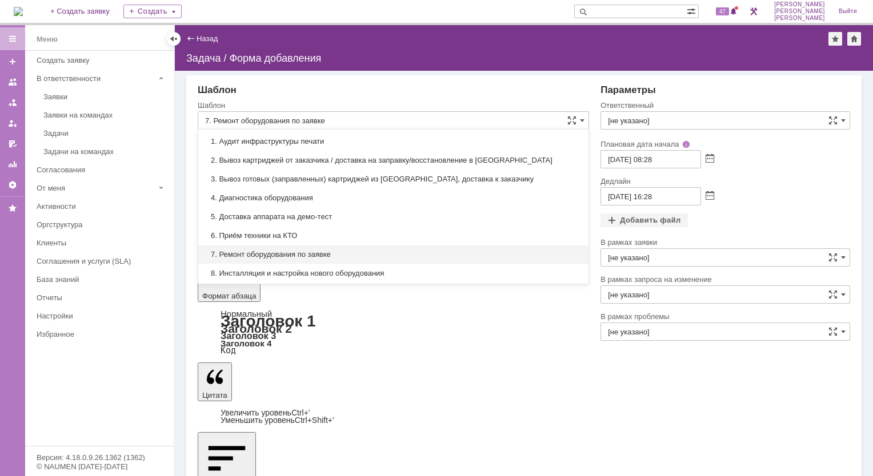
type input "6. Приём техники на КТО"
type input "[DATE] 08:28"
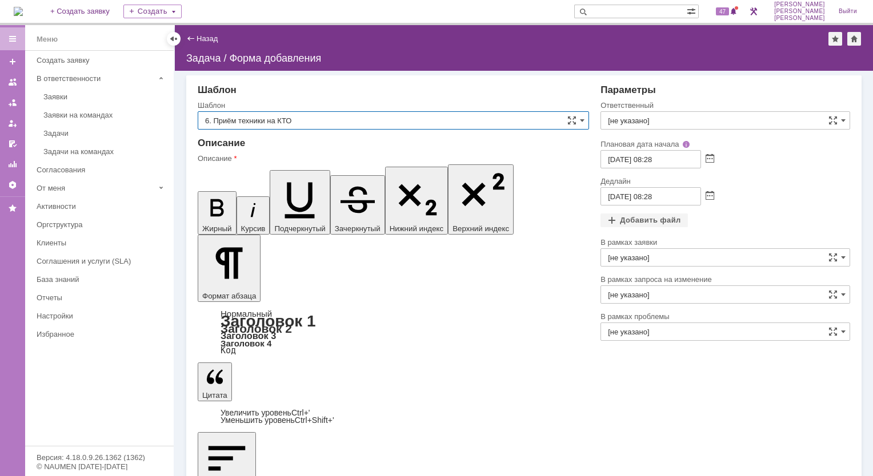
type input "6. Приём техники на КТО"
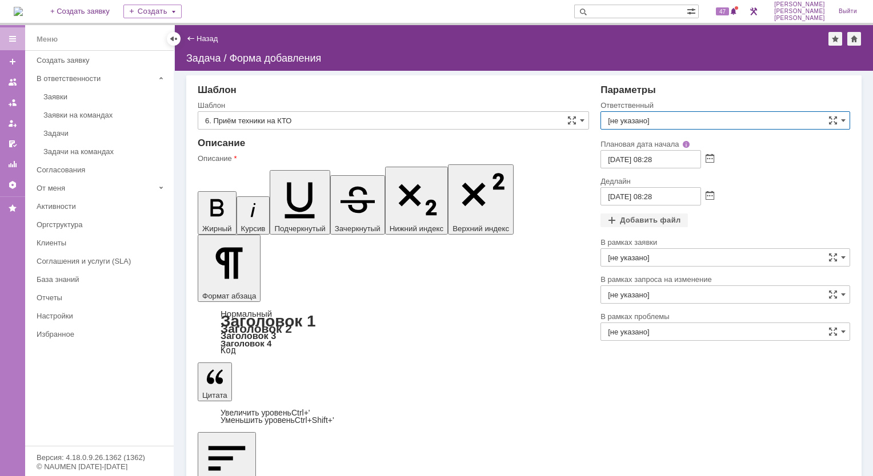
click at [845, 122] on input "[не указано]" at bounding box center [725, 120] width 250 height 18
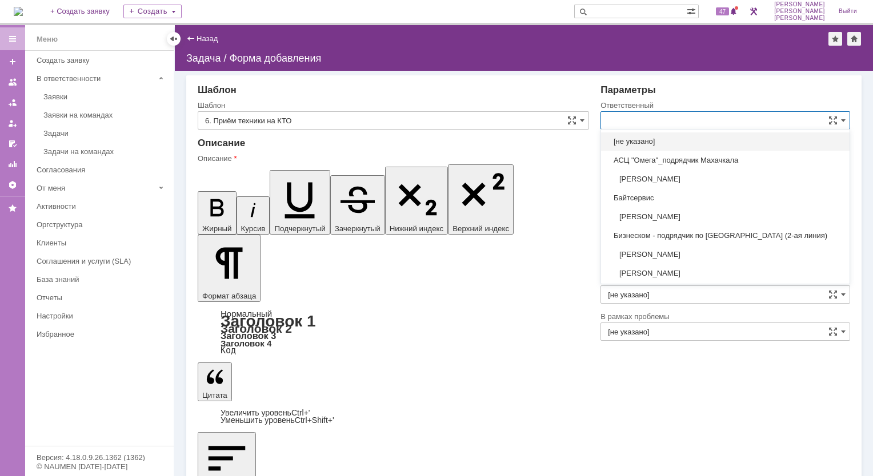
click at [640, 122] on input "text" at bounding box center [725, 120] width 250 height 18
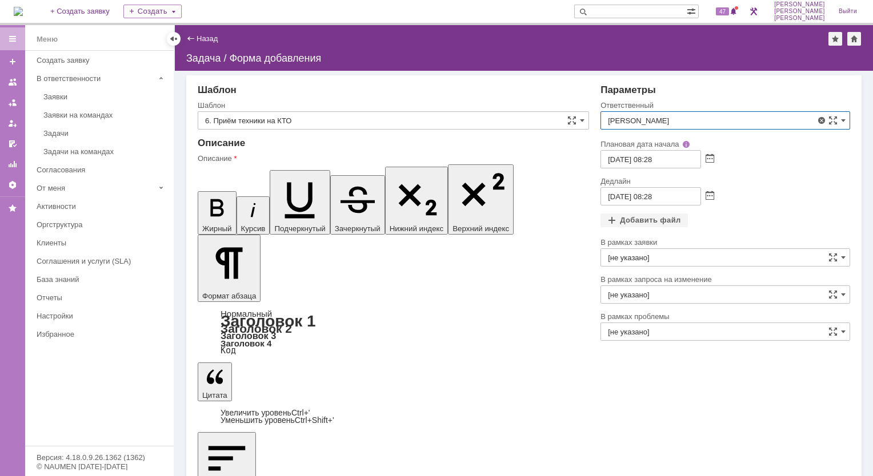
type input "[PERSON_NAME]"
click at [843, 257] on span at bounding box center [843, 257] width 5 height 9
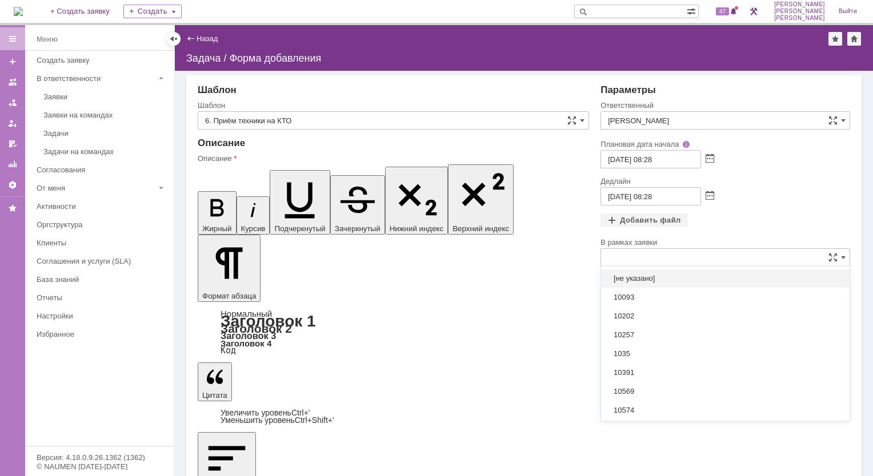
click at [834, 202] on div "[DATE] 08:28" at bounding box center [725, 196] width 250 height 18
type input "[не указано]"
click at [843, 294] on span at bounding box center [843, 294] width 5 height 9
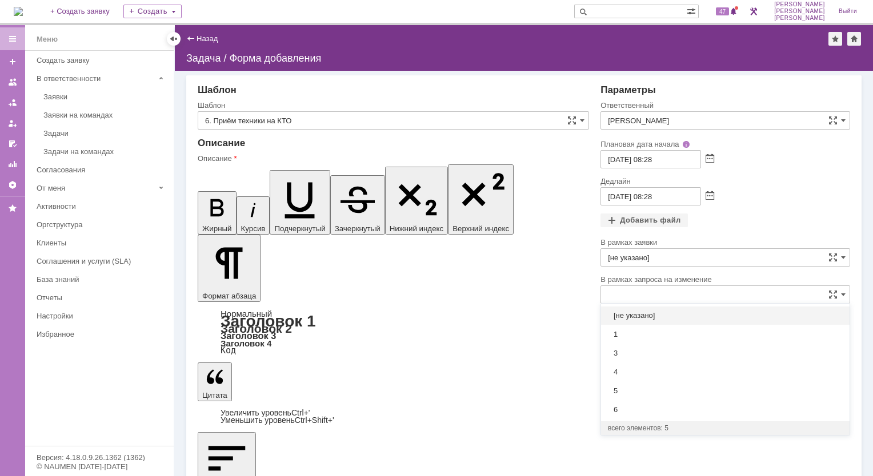
click at [801, 212] on div at bounding box center [725, 210] width 250 height 8
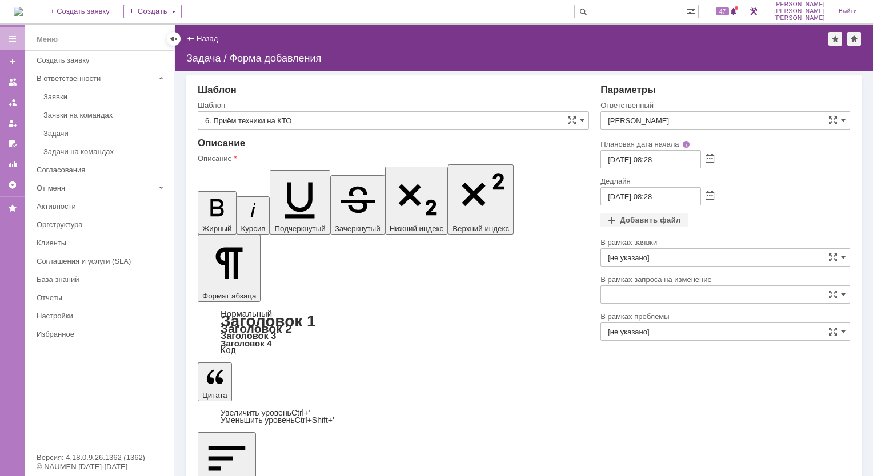
type input "[не указано]"
click at [841, 332] on span at bounding box center [843, 331] width 5 height 9
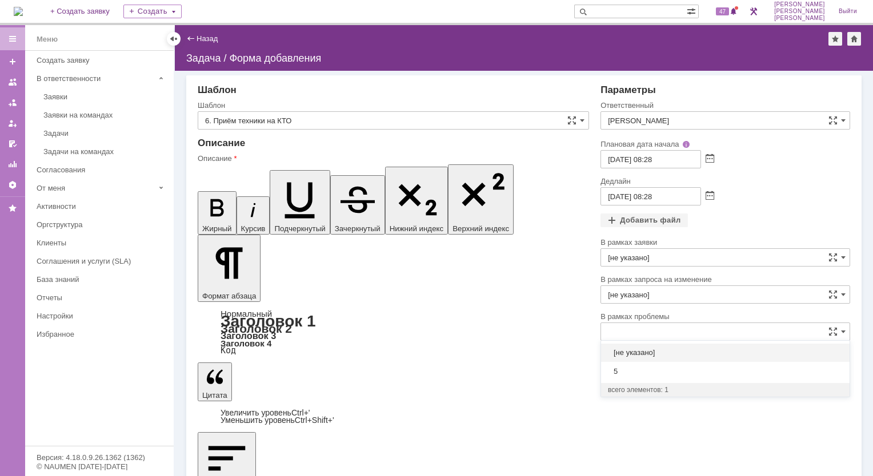
click at [803, 186] on div "Дедлайн" at bounding box center [725, 181] width 250 height 11
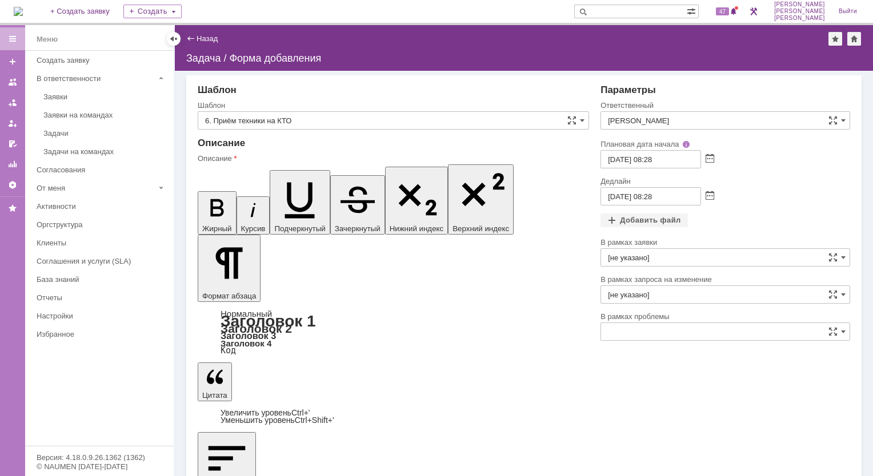
type input "[не указано]"
click at [611, 223] on div "Добавить файл" at bounding box center [643, 221] width 87 height 14
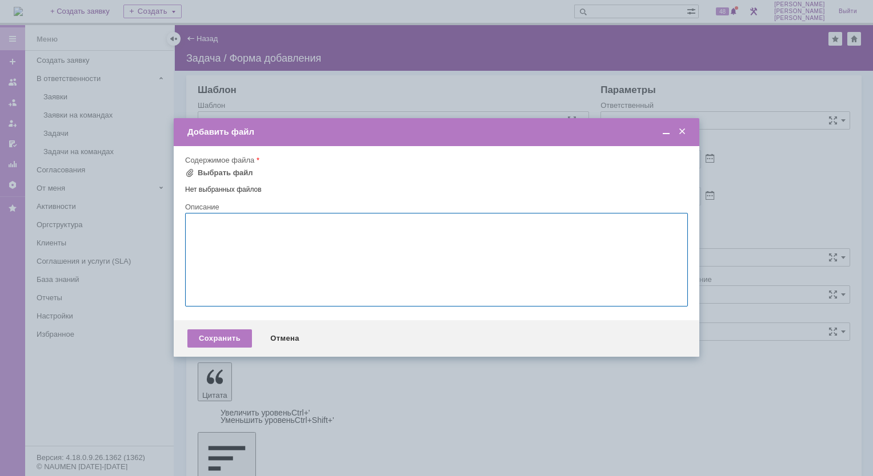
click at [195, 230] on textarea at bounding box center [436, 260] width 503 height 94
type textarea "ооооооооооооо"
click at [191, 172] on span at bounding box center [189, 172] width 9 height 9
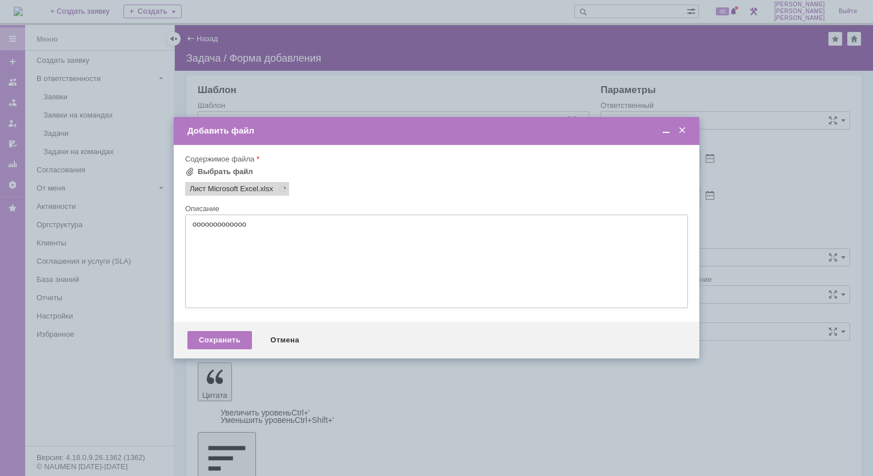
scroll to position [0, 0]
click at [232, 341] on div "Сохранить" at bounding box center [219, 340] width 65 height 18
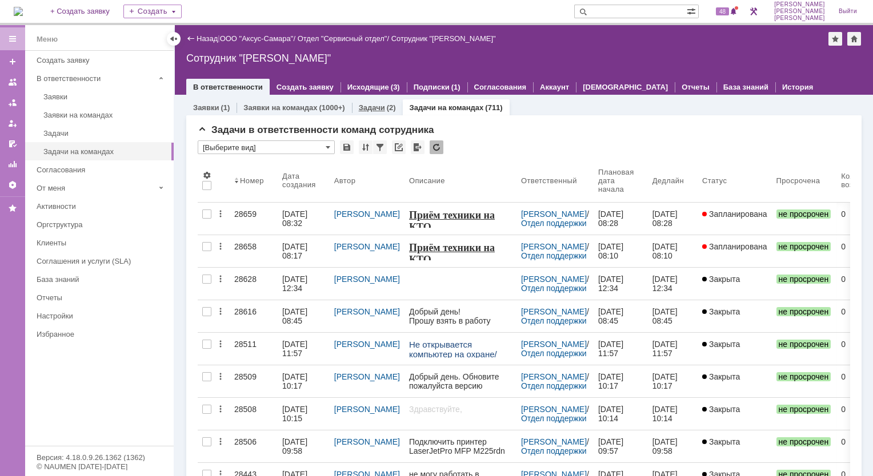
drag, startPoint x: 385, startPoint y: 106, endPoint x: 384, endPoint y: 114, distance: 7.5
click at [387, 111] on div "(2)" at bounding box center [391, 107] width 9 height 9
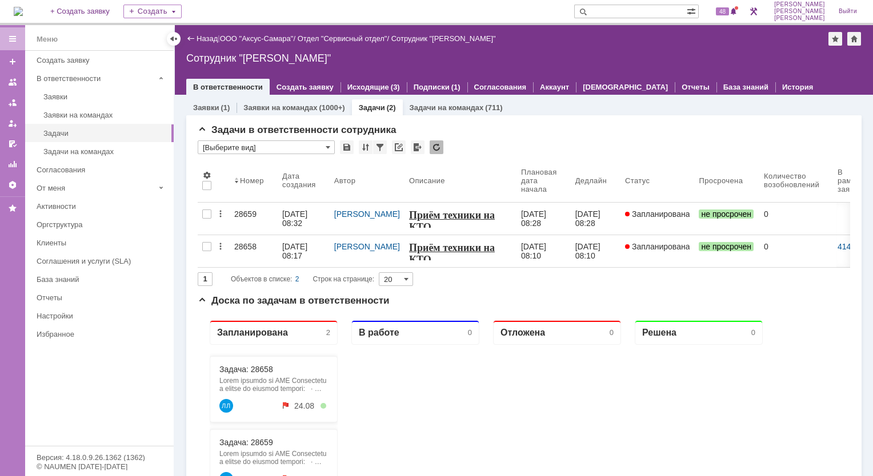
drag, startPoint x: 321, startPoint y: 216, endPoint x: 328, endPoint y: 216, distance: 6.9
click at [310, 216] on div "[DATE] 08:32" at bounding box center [295, 219] width 27 height 18
click at [311, 104] on link "Заявки на командах" at bounding box center [280, 107] width 74 height 9
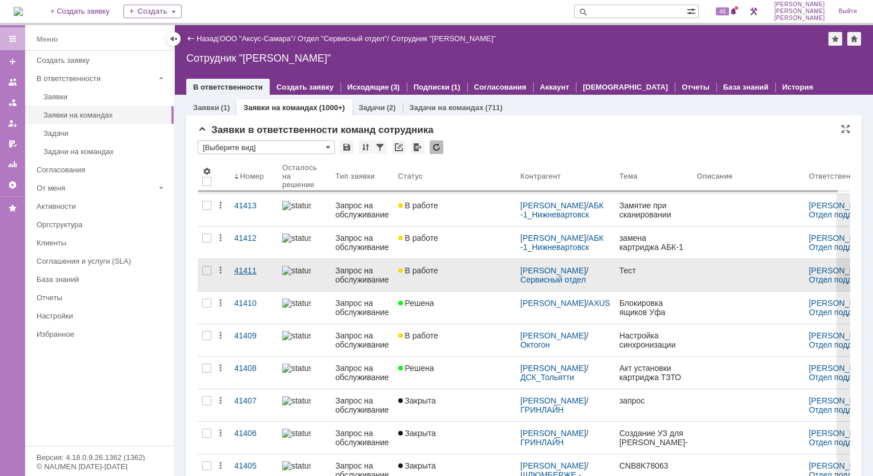
click at [248, 272] on div "41411" at bounding box center [253, 270] width 39 height 9
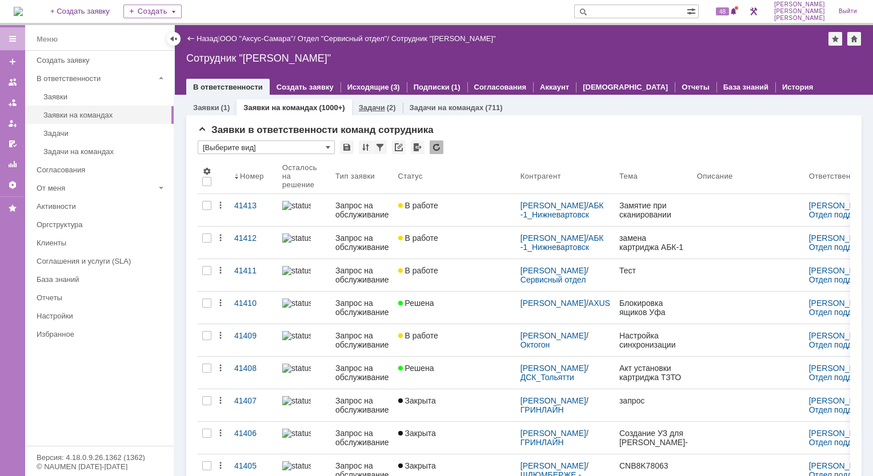
click at [381, 107] on div "Задачи (2)" at bounding box center [377, 107] width 37 height 7
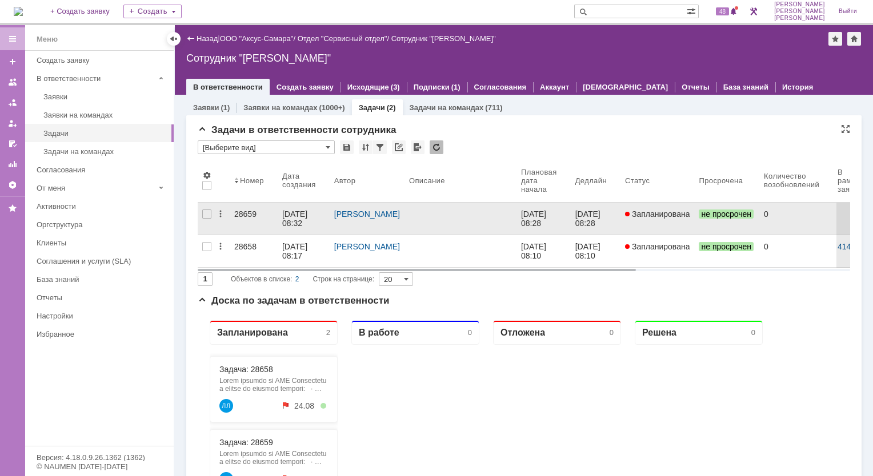
click at [243, 212] on div "28659" at bounding box center [253, 214] width 39 height 9
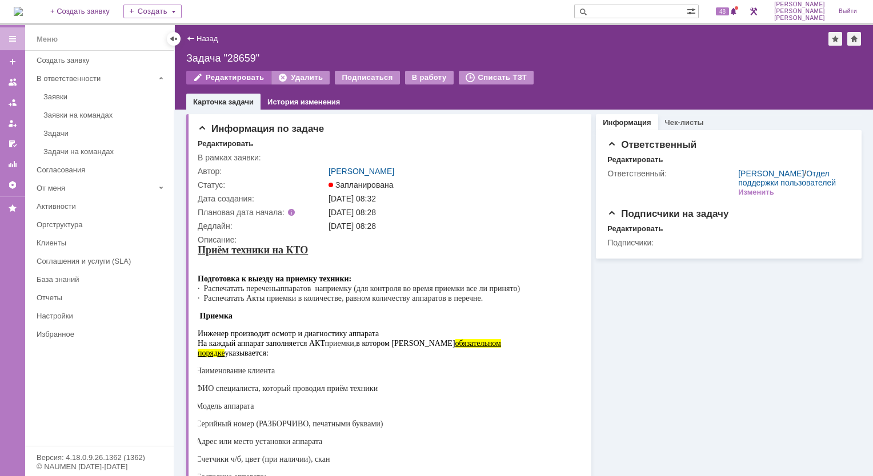
click at [236, 81] on div "Редактировать" at bounding box center [228, 78] width 85 height 14
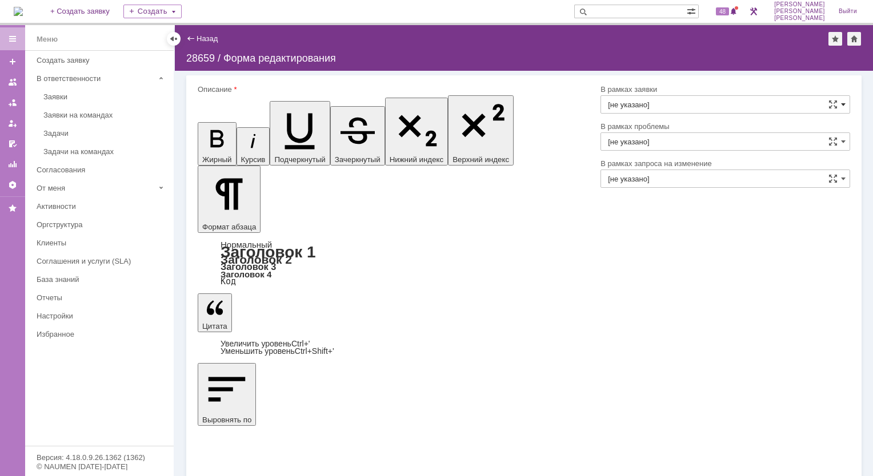
click at [844, 108] on span at bounding box center [843, 104] width 5 height 9
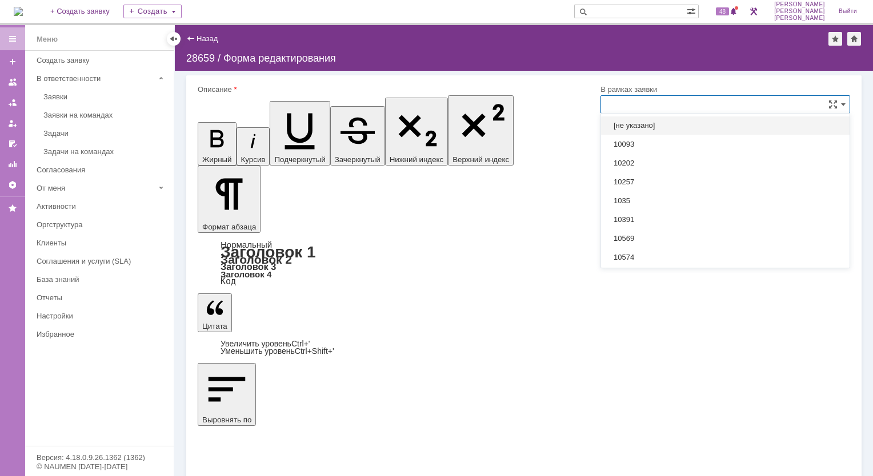
click at [697, 102] on input "text" at bounding box center [725, 104] width 250 height 18
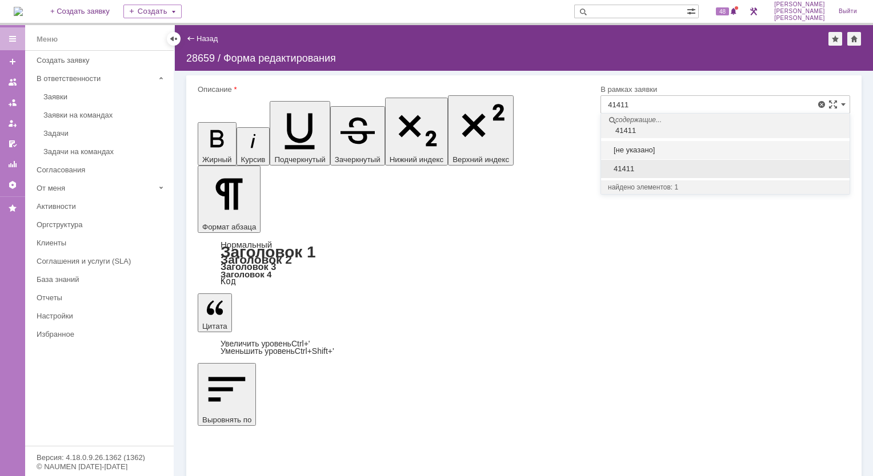
click at [652, 166] on span "41411" at bounding box center [725, 168] width 235 height 9
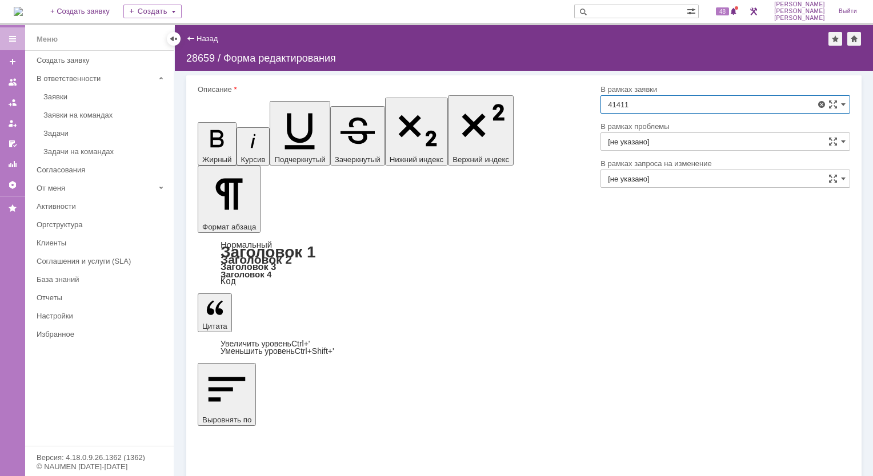
type input "41411"
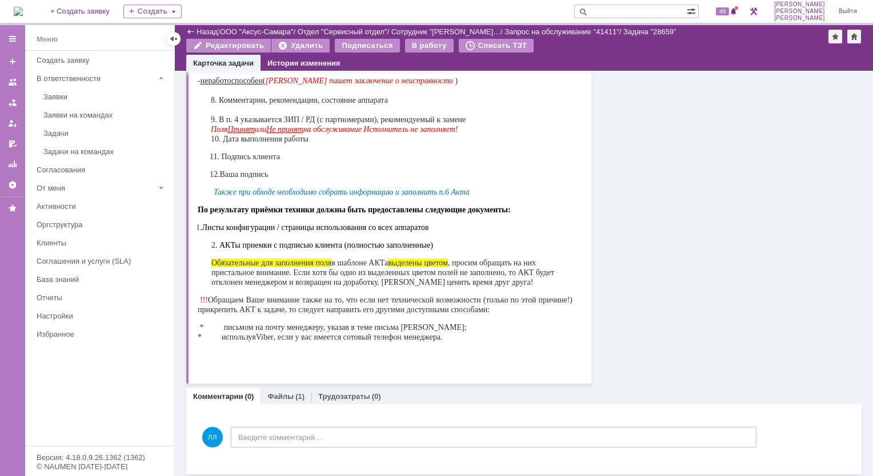
scroll to position [423, 0]
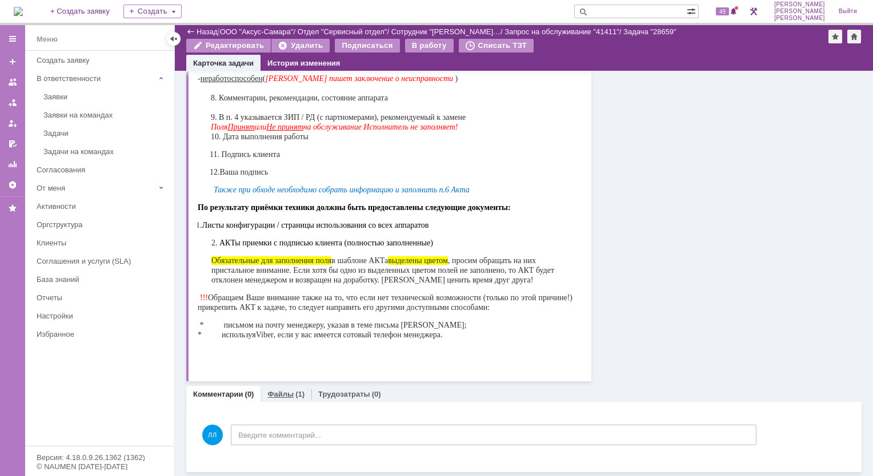
click at [276, 394] on link "Файлы" at bounding box center [280, 394] width 26 height 9
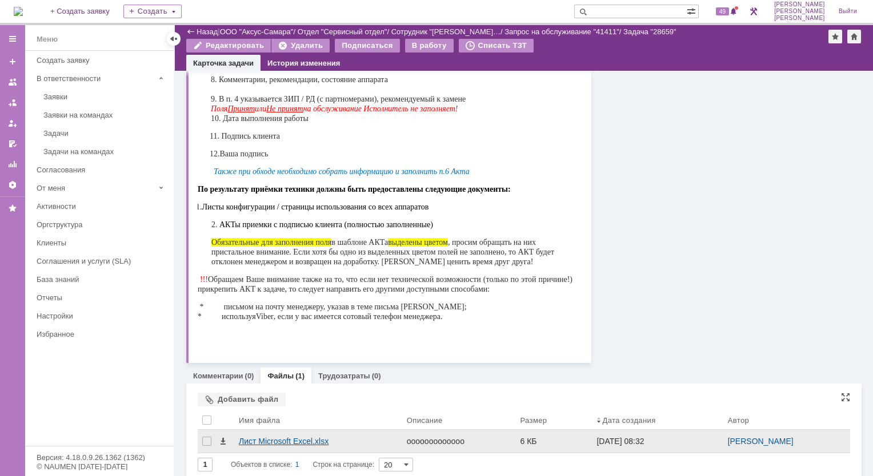
scroll to position [449, 0]
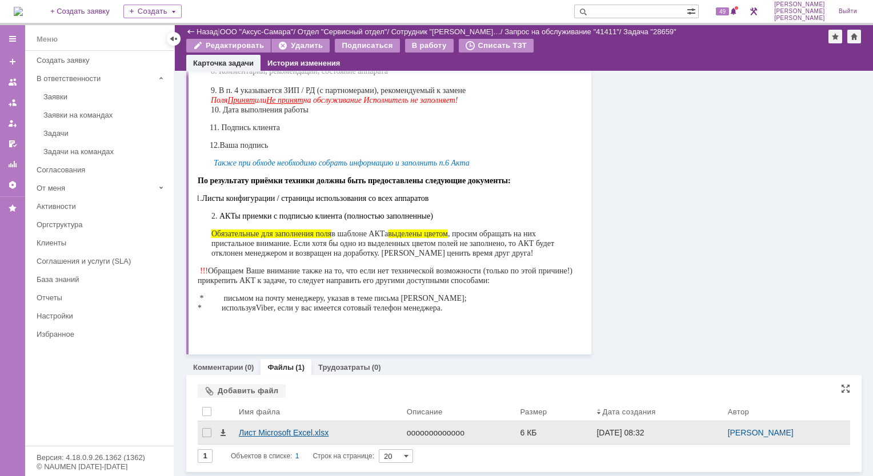
click at [272, 433] on div "Лист Microsoft Excel.xlsx" at bounding box center [318, 432] width 159 height 9
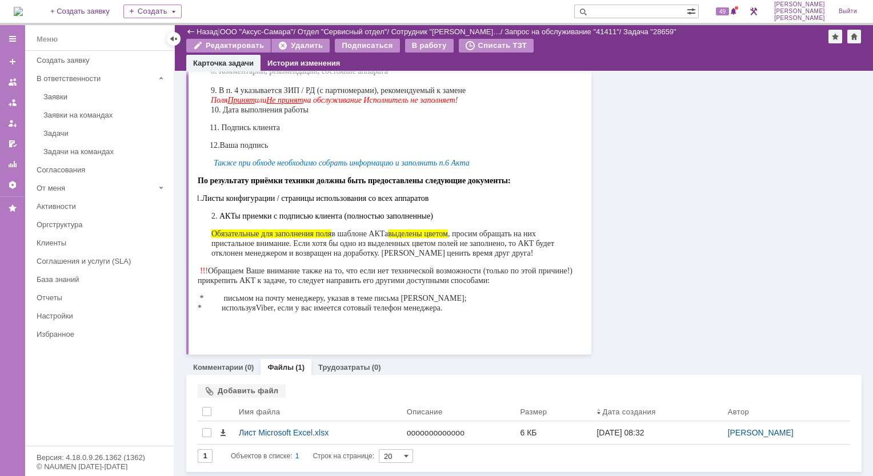
click at [737, 10] on span at bounding box center [733, 11] width 8 height 9
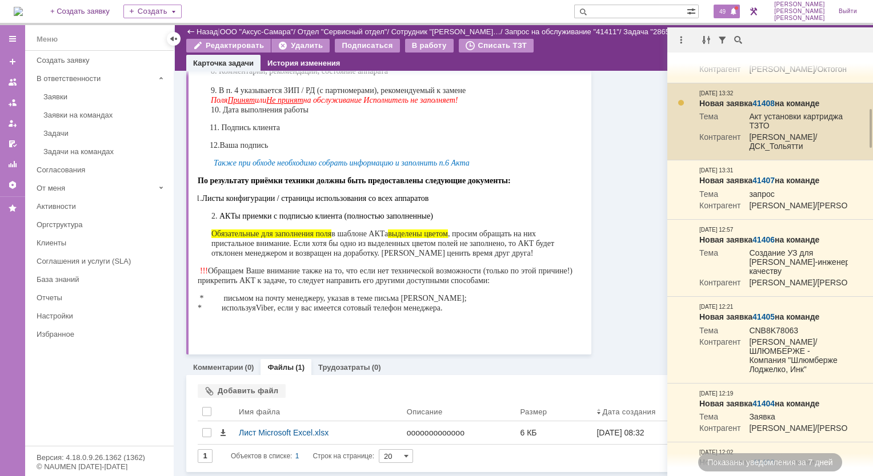
scroll to position [857, 0]
